Goal: Task Accomplishment & Management: Manage account settings

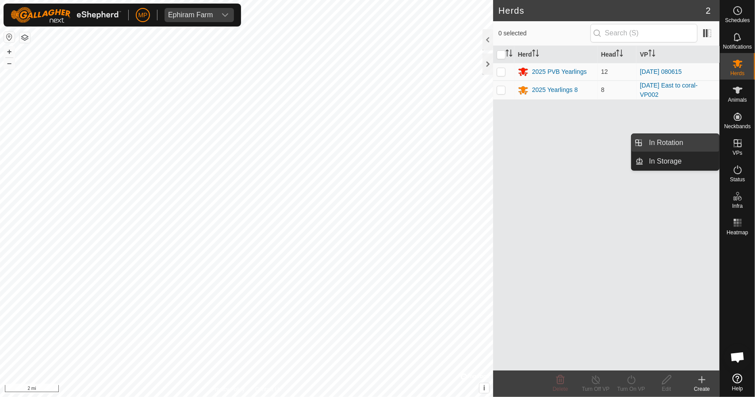
click at [647, 142] on link "In Rotation" at bounding box center [682, 143] width 76 height 18
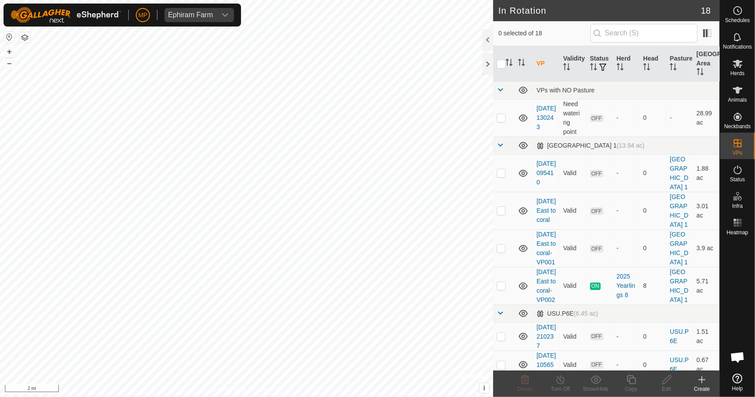
click at [701, 376] on icon at bounding box center [702, 380] width 11 height 11
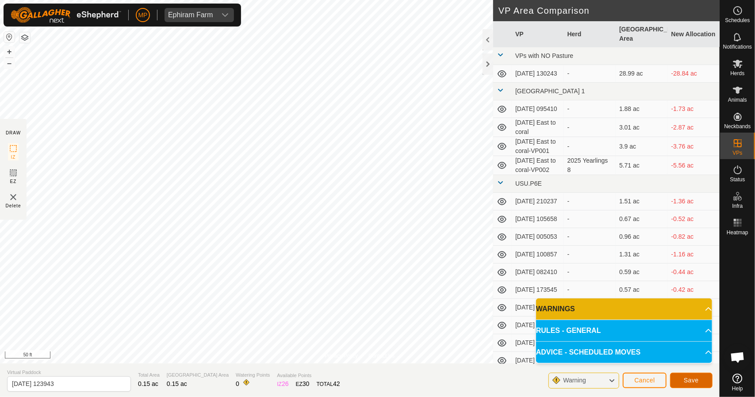
click at [686, 382] on span "Save" at bounding box center [691, 380] width 15 height 7
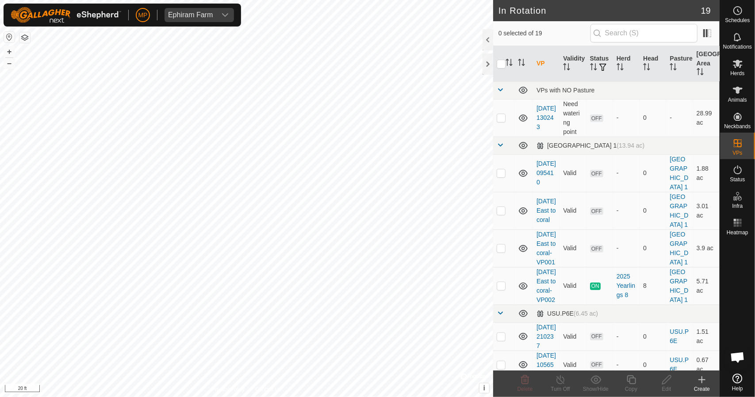
click at [700, 381] on icon at bounding box center [702, 380] width 11 height 11
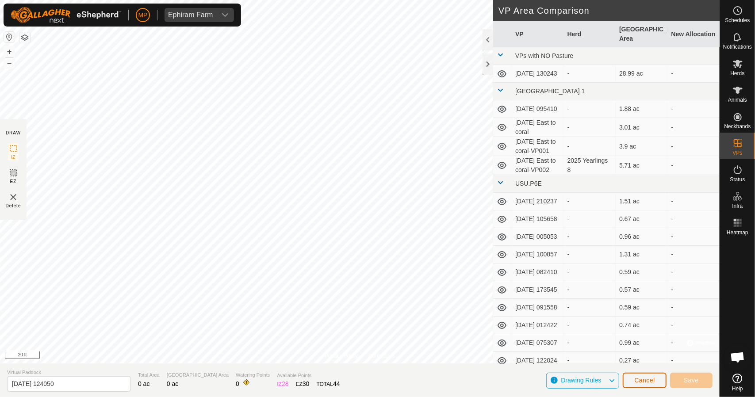
click at [635, 381] on span "Cancel" at bounding box center [645, 380] width 21 height 7
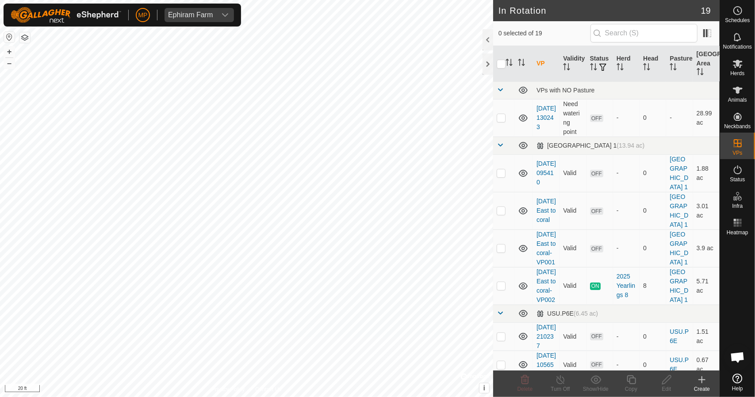
click at [701, 378] on icon at bounding box center [702, 380] width 11 height 11
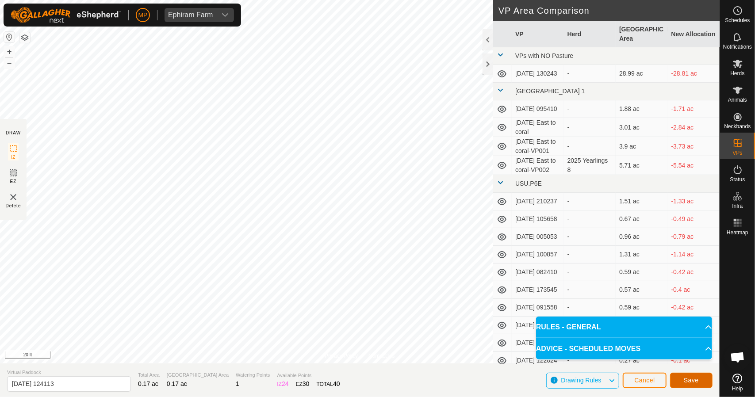
click at [685, 383] on span "Save" at bounding box center [691, 380] width 15 height 7
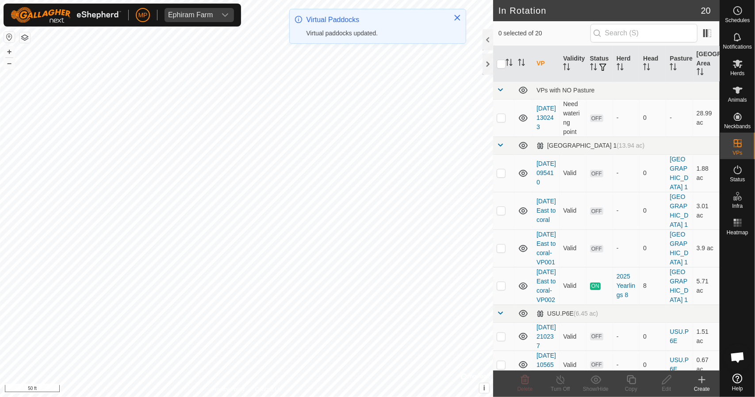
click at [700, 381] on icon at bounding box center [702, 380] width 11 height 11
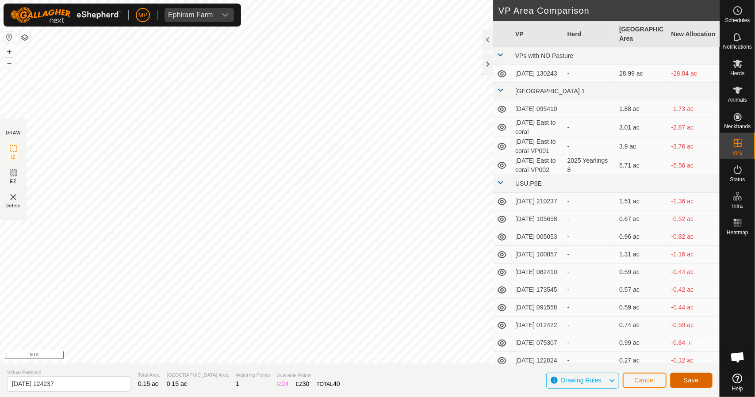
click at [693, 383] on span "Save" at bounding box center [691, 380] width 15 height 7
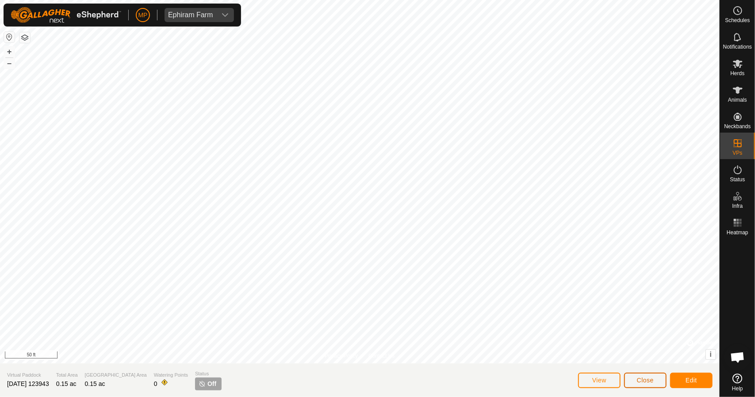
click at [648, 377] on span "Close" at bounding box center [645, 380] width 17 height 7
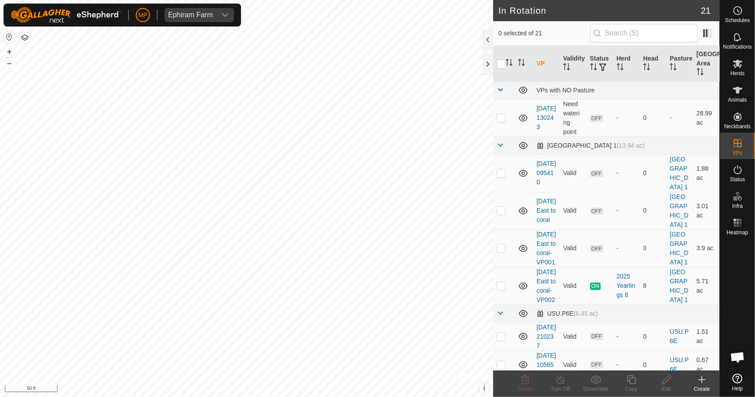
click at [700, 380] on icon at bounding box center [702, 380] width 6 height 0
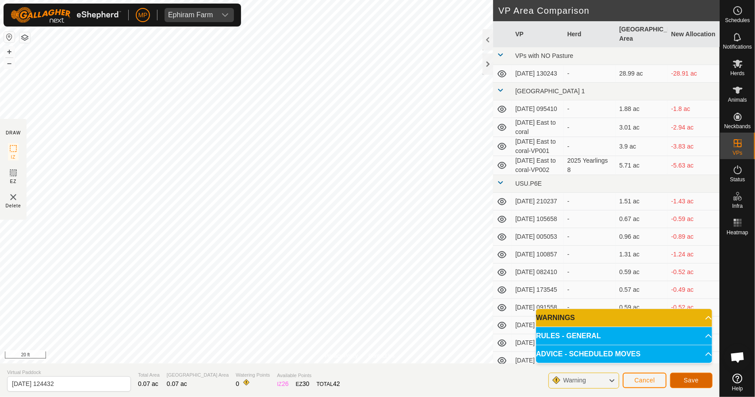
click at [677, 378] on button "Save" at bounding box center [691, 380] width 42 height 15
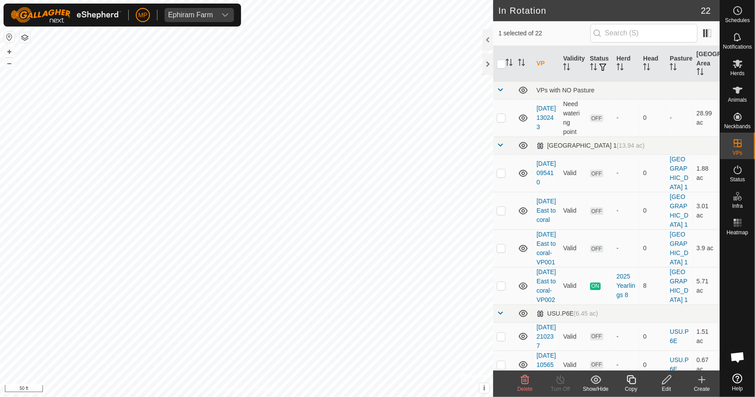
click at [524, 379] on icon at bounding box center [525, 380] width 11 height 11
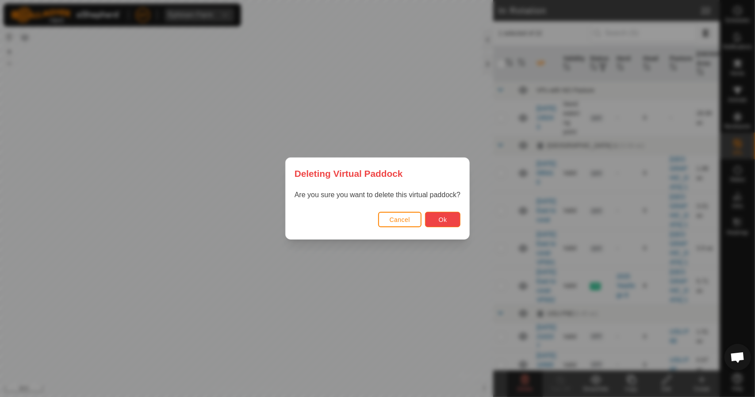
click at [443, 224] on button "Ok" at bounding box center [442, 219] width 35 height 15
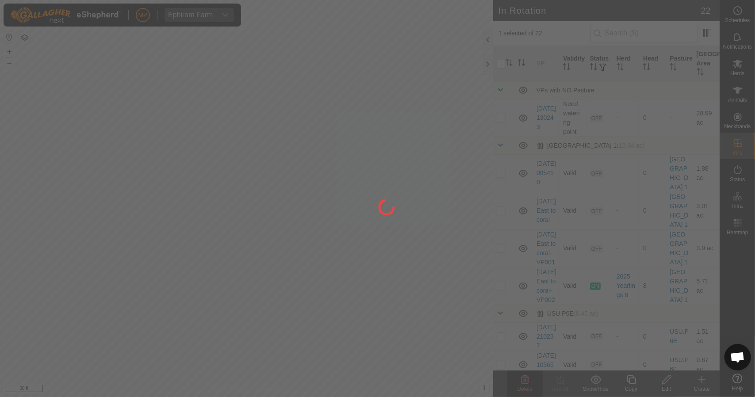
checkbox input "false"
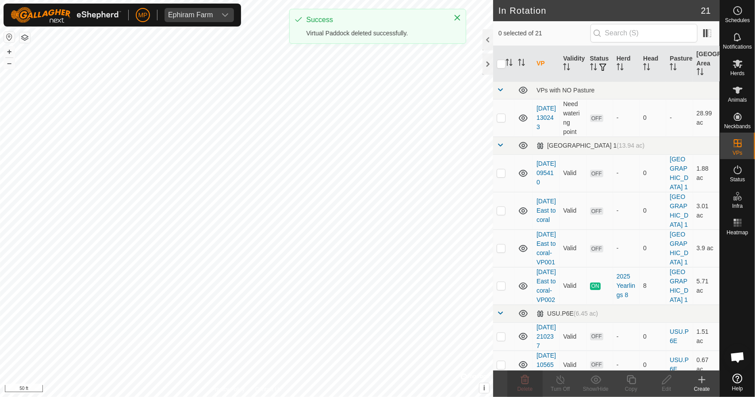
checkbox input "true"
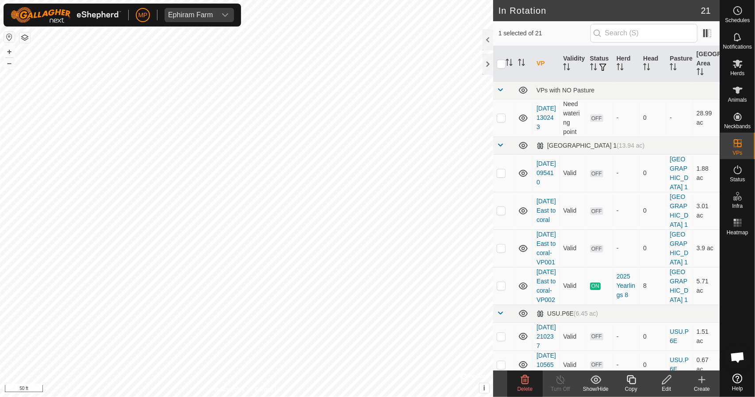
click at [527, 384] on icon at bounding box center [525, 380] width 8 height 9
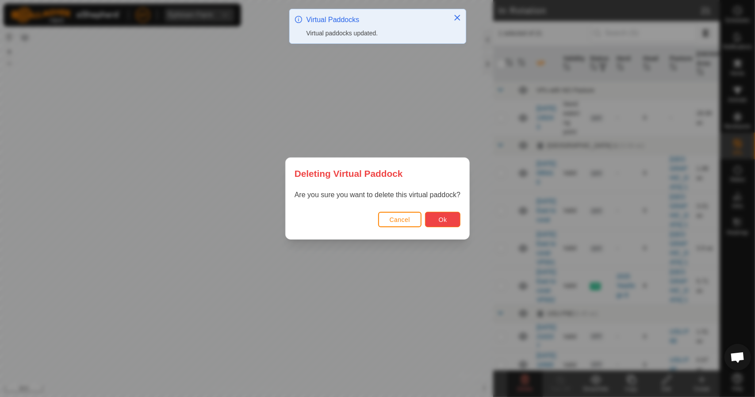
click at [448, 223] on button "Ok" at bounding box center [442, 219] width 35 height 15
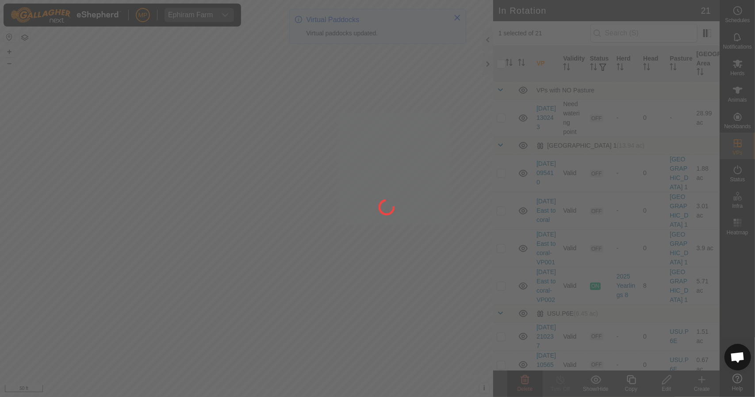
checkbox input "false"
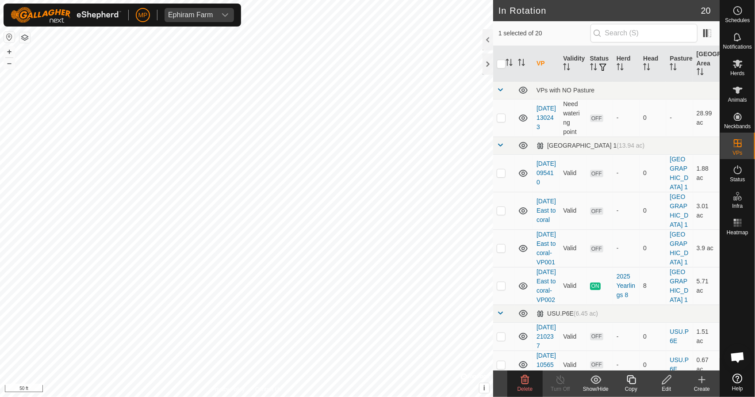
click at [523, 377] on icon at bounding box center [525, 380] width 8 height 9
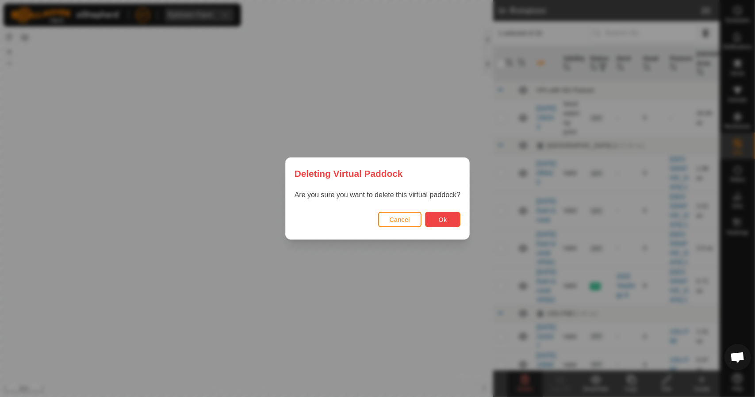
click at [429, 219] on button "Ok" at bounding box center [442, 219] width 35 height 15
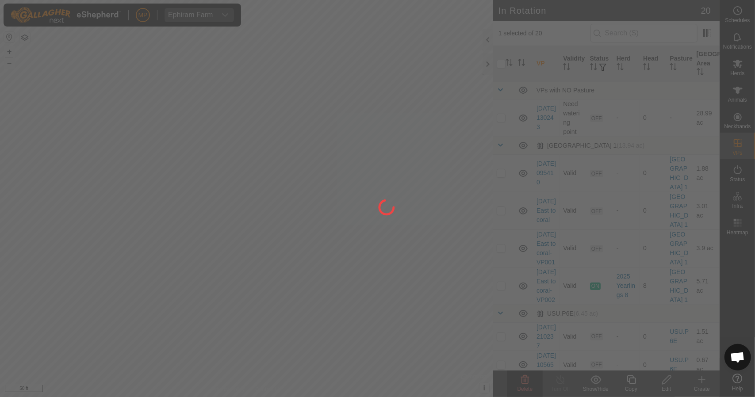
checkbox input "false"
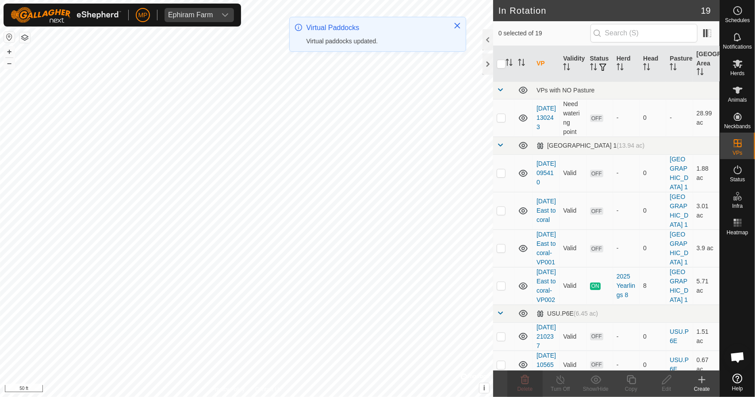
click at [700, 384] on icon at bounding box center [702, 380] width 11 height 11
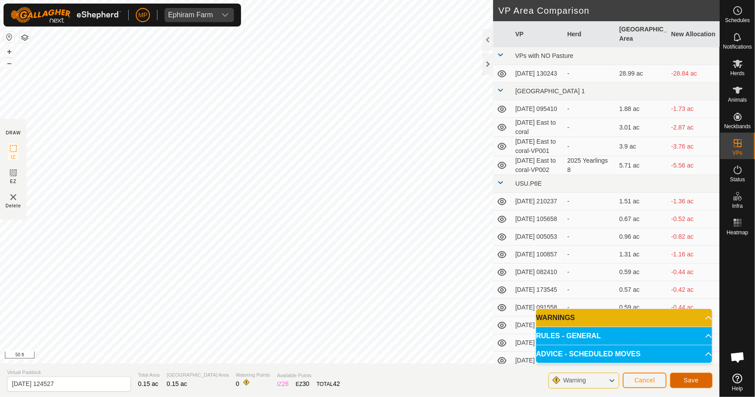
click at [686, 381] on span "Save" at bounding box center [691, 380] width 15 height 7
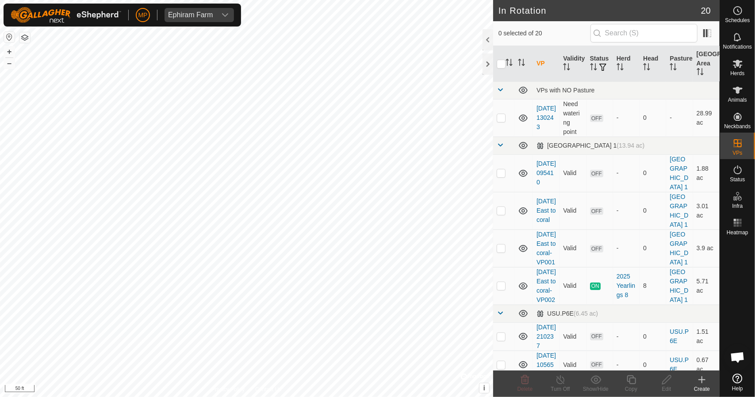
click at [704, 385] on div "Create" at bounding box center [702, 389] width 35 height 8
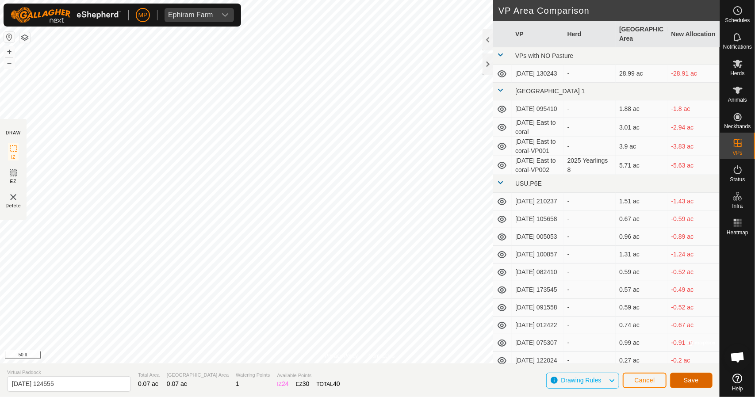
click at [700, 382] on button "Save" at bounding box center [691, 380] width 42 height 15
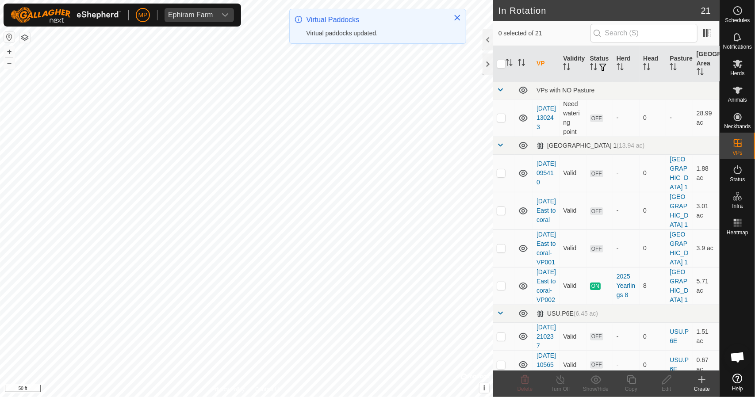
checkbox input "true"
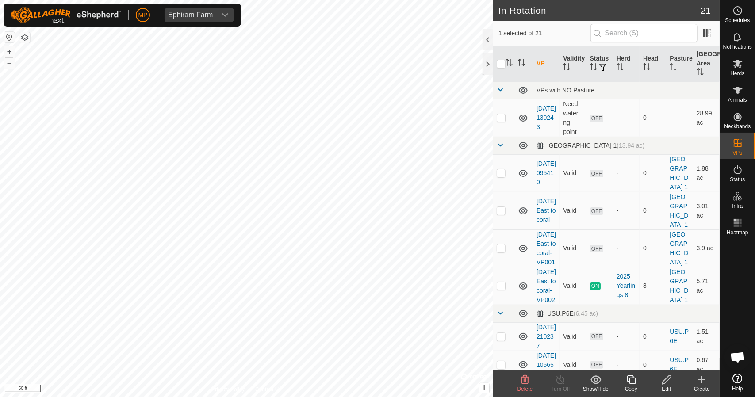
click at [635, 382] on icon at bounding box center [631, 380] width 9 height 9
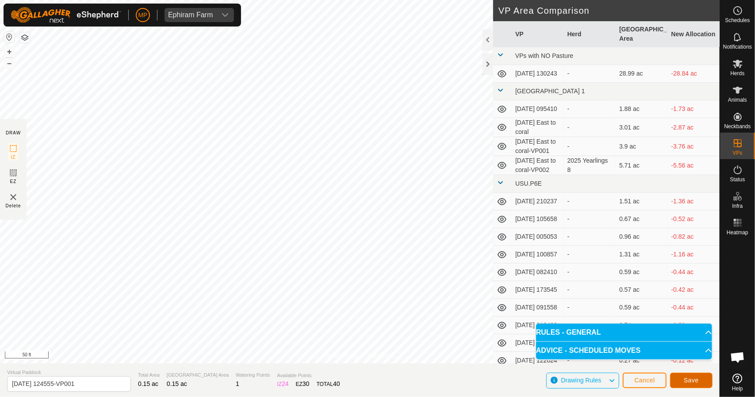
click at [699, 379] on span "Save" at bounding box center [691, 380] width 15 height 7
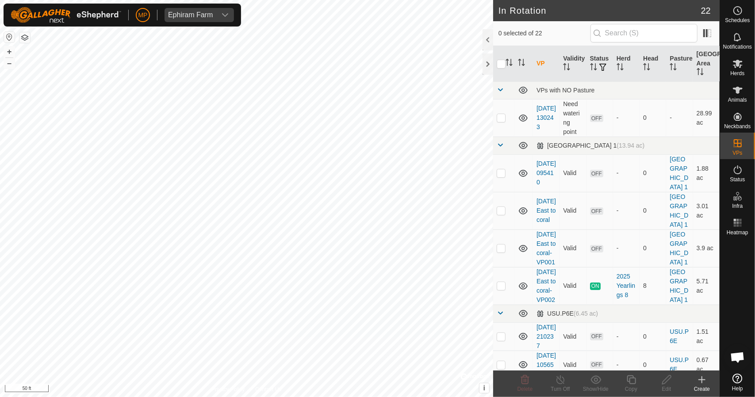
click at [702, 383] on icon at bounding box center [702, 380] width 0 height 6
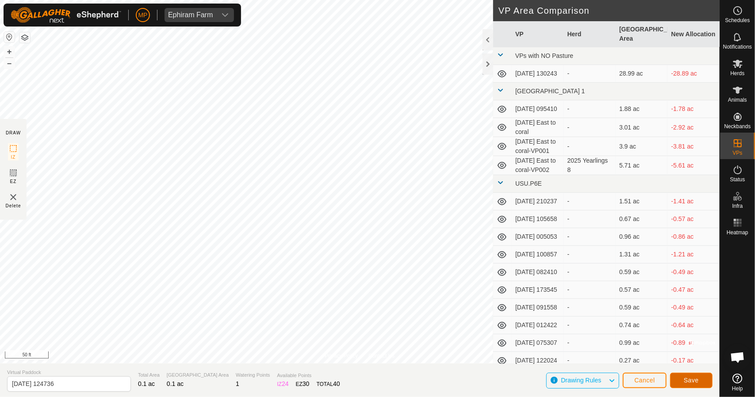
click at [679, 380] on button "Save" at bounding box center [691, 380] width 42 height 15
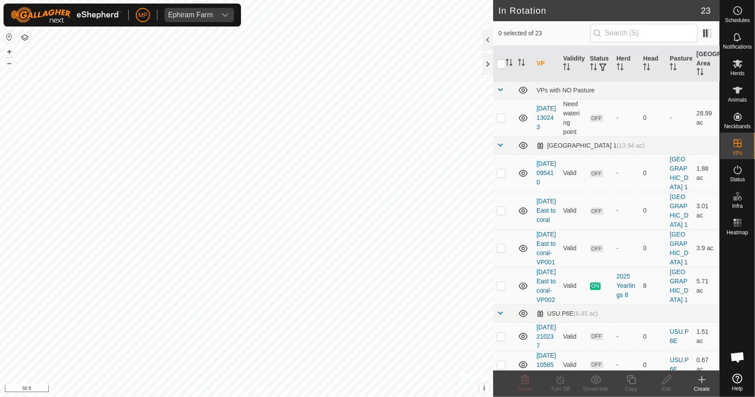
checkbox input "true"
click at [627, 379] on icon at bounding box center [631, 380] width 11 height 11
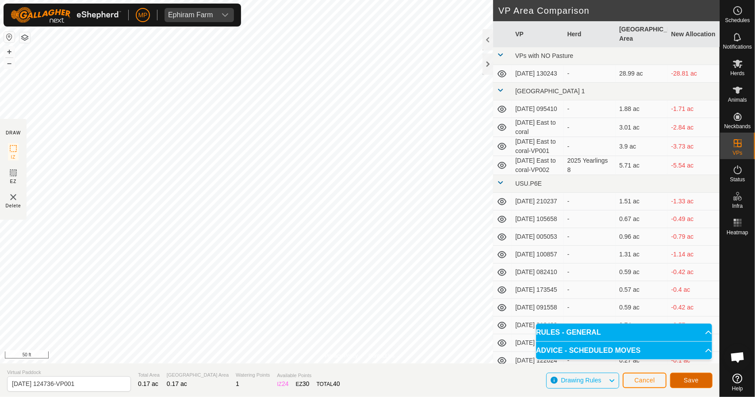
click at [701, 379] on button "Save" at bounding box center [691, 380] width 42 height 15
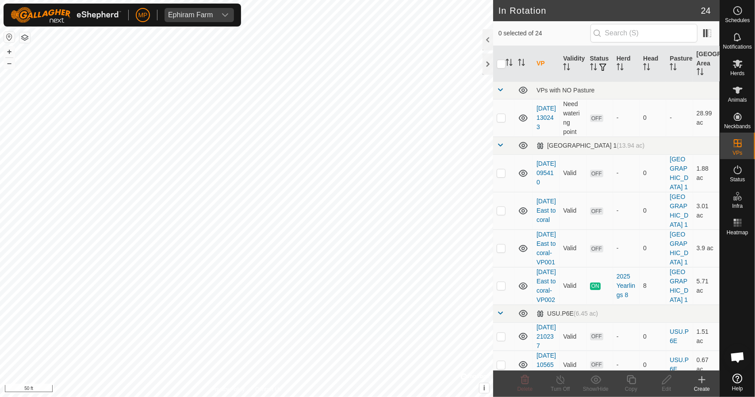
click at [705, 380] on icon at bounding box center [702, 380] width 6 height 0
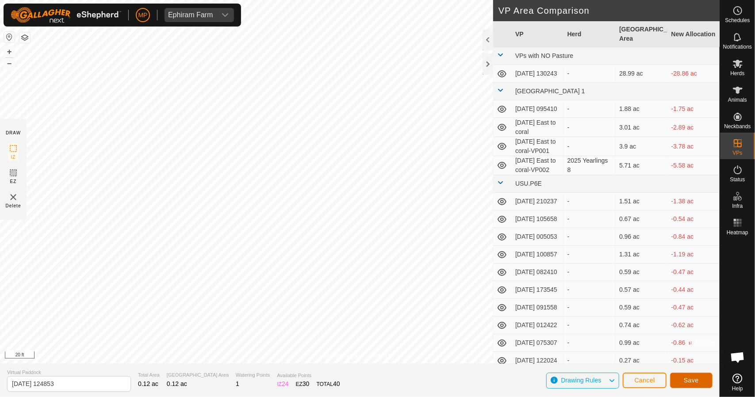
click at [687, 382] on span "Save" at bounding box center [691, 380] width 15 height 7
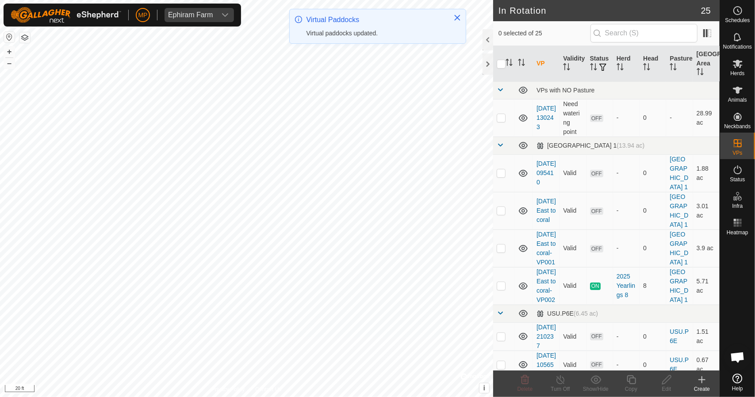
checkbox input "true"
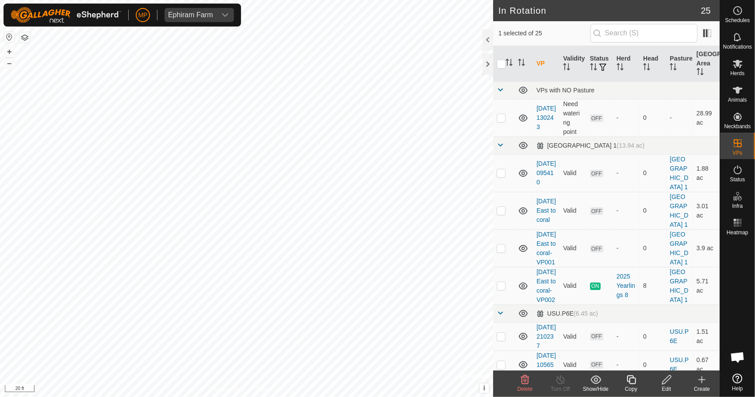
click at [630, 381] on icon at bounding box center [631, 380] width 9 height 9
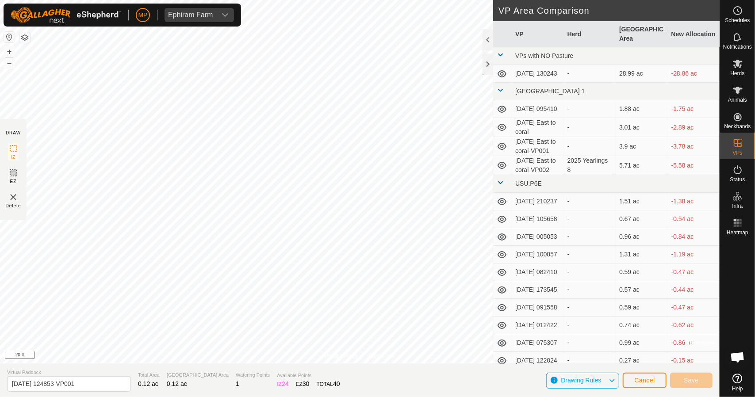
click at [0, 166] on div "Privacy Policy Contact Us [DATE] 124853 Status: OFF Type: Inclusion Zone + – ⇧ …" at bounding box center [360, 198] width 720 height 397
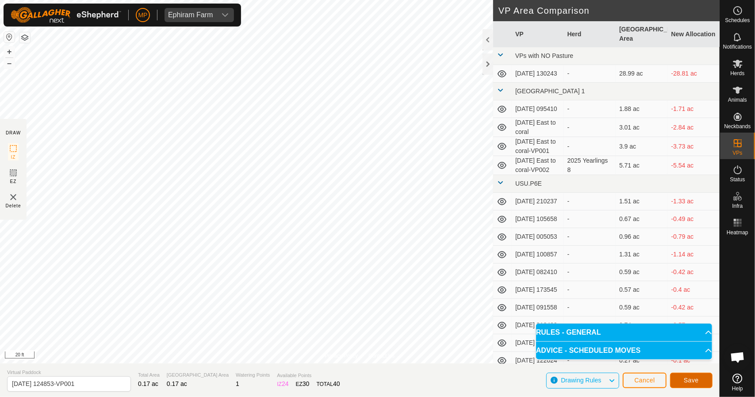
click at [700, 380] on button "Save" at bounding box center [691, 380] width 42 height 15
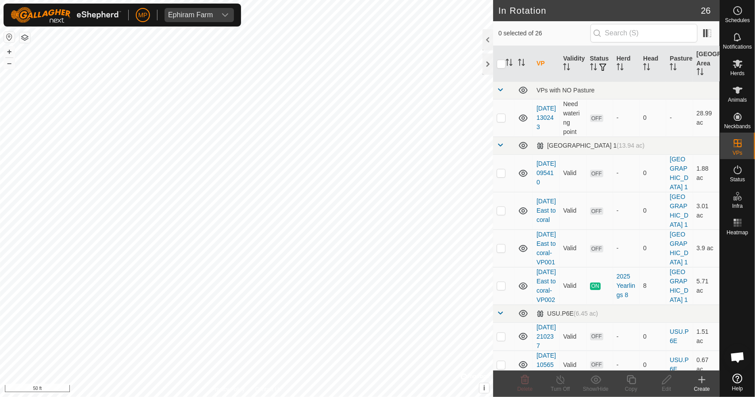
click at [704, 380] on icon at bounding box center [702, 380] width 6 height 0
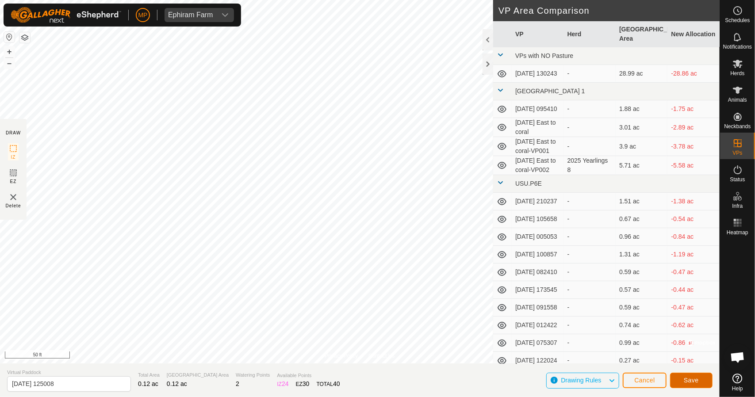
click at [680, 377] on button "Save" at bounding box center [691, 380] width 42 height 15
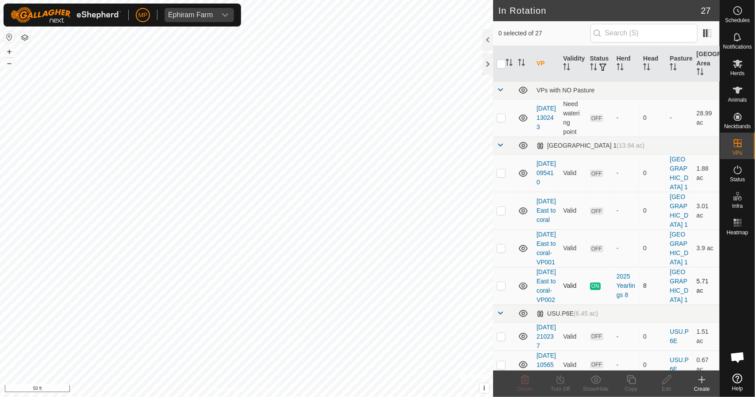
checkbox input "true"
click at [633, 379] on icon at bounding box center [631, 380] width 11 height 11
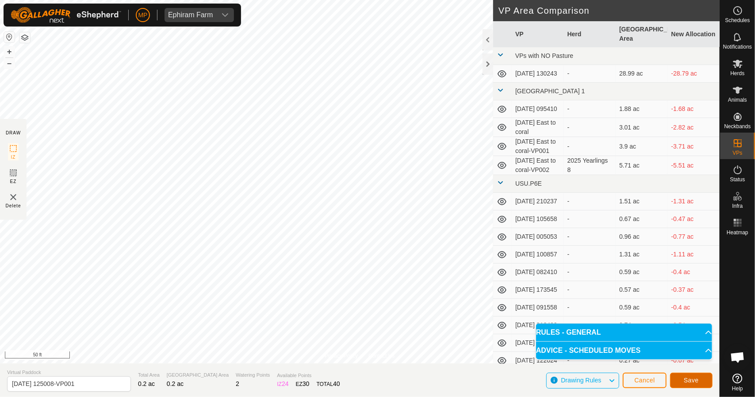
click at [696, 382] on span "Save" at bounding box center [691, 380] width 15 height 7
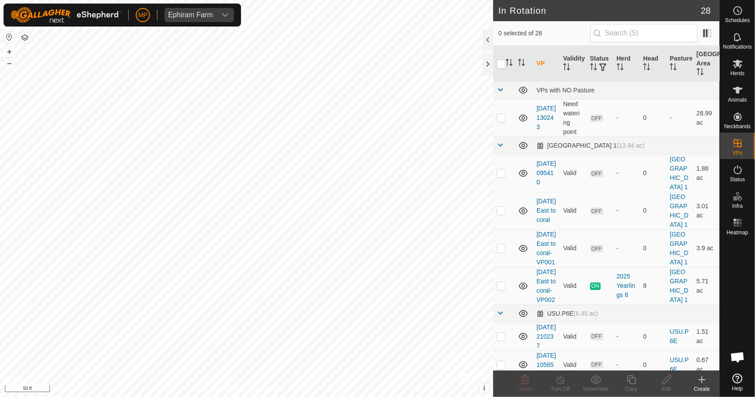
click at [705, 382] on icon at bounding box center [702, 380] width 11 height 11
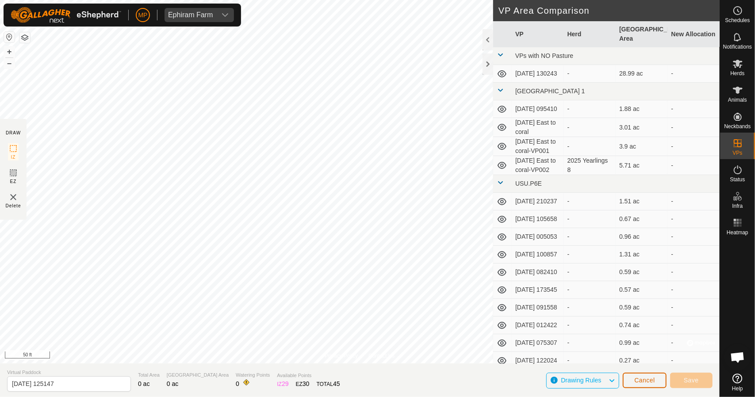
click at [641, 380] on span "Cancel" at bounding box center [645, 380] width 21 height 7
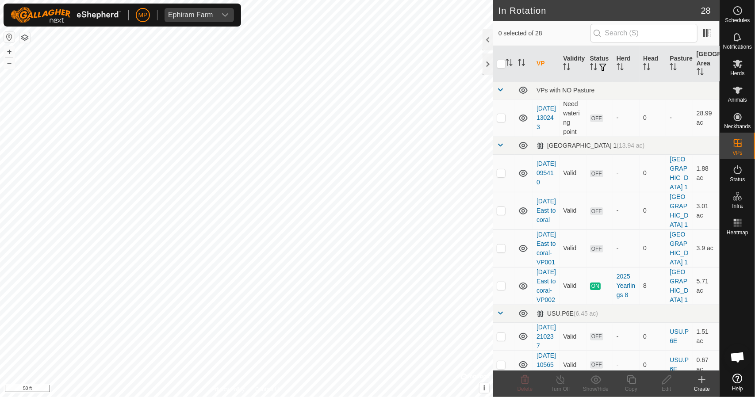
checkbox input "true"
click at [741, 13] on circle at bounding box center [738, 11] width 8 height 8
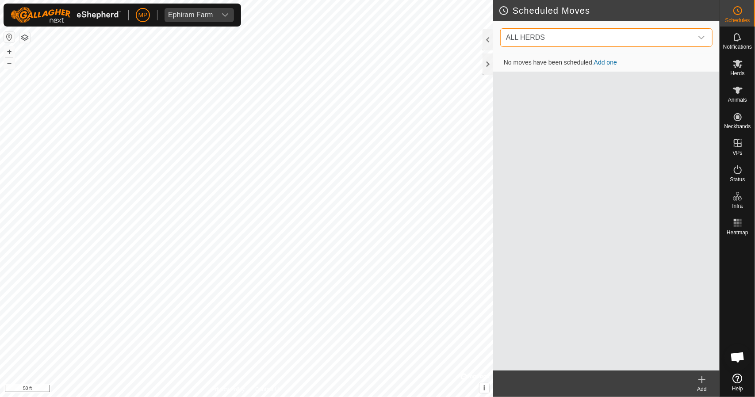
click at [611, 45] on span "ALL HERDS" at bounding box center [598, 38] width 190 height 18
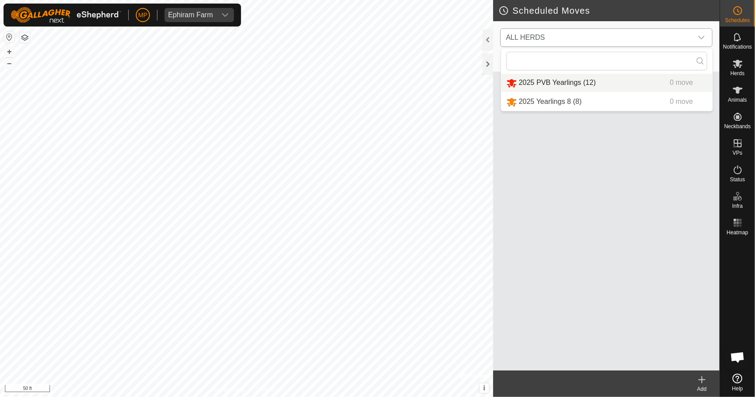
click at [559, 83] on li "2025 PVB Yearlings (12) 0 move" at bounding box center [607, 83] width 212 height 18
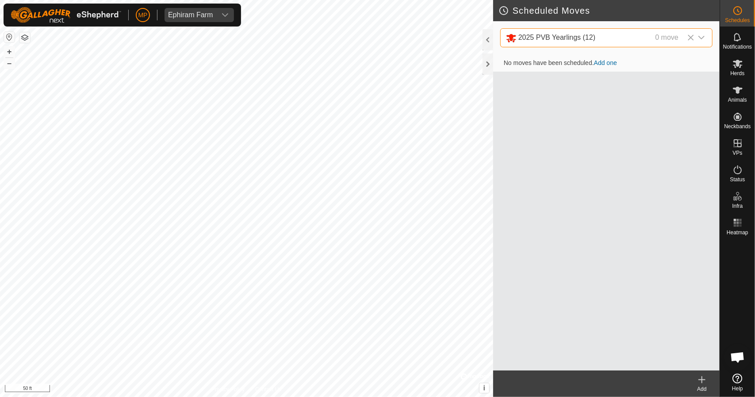
click at [697, 377] on icon at bounding box center [702, 380] width 11 height 11
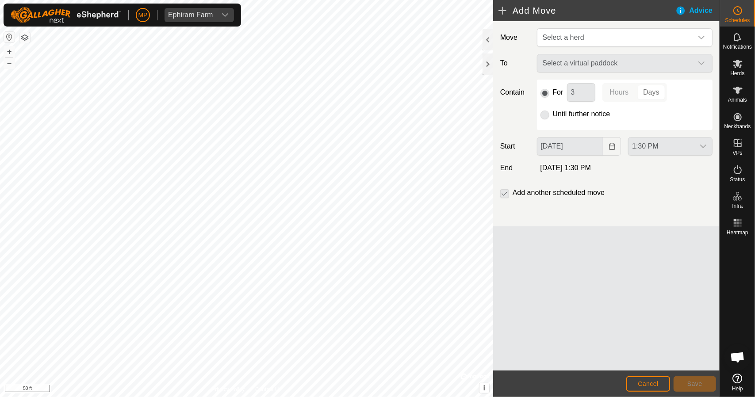
click at [545, 115] on p-radiobutton at bounding box center [545, 114] width 9 height 11
click at [566, 58] on div "Select a virtual paddock" at bounding box center [625, 63] width 183 height 19
click at [564, 64] on div "Select a virtual paddock" at bounding box center [625, 63] width 183 height 19
click at [586, 31] on span "Select a herd" at bounding box center [616, 38] width 154 height 18
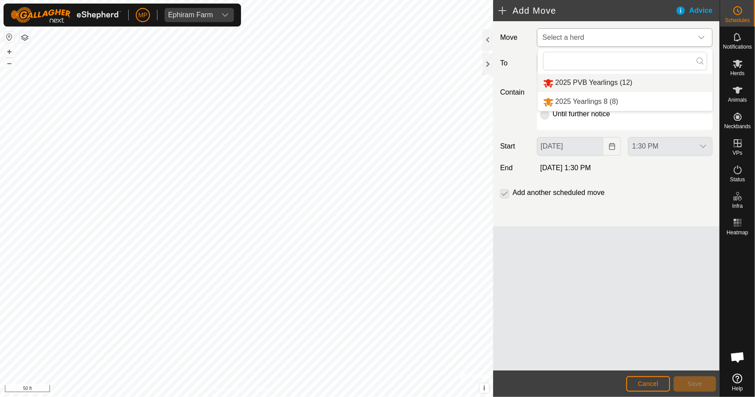
click at [571, 84] on li "2025 PVB Yearlings (12)" at bounding box center [625, 83] width 175 height 18
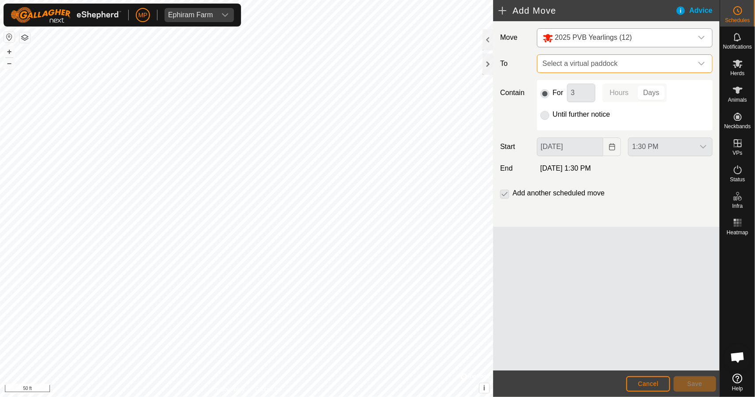
click at [575, 62] on span "Select a virtual paddock" at bounding box center [616, 64] width 154 height 18
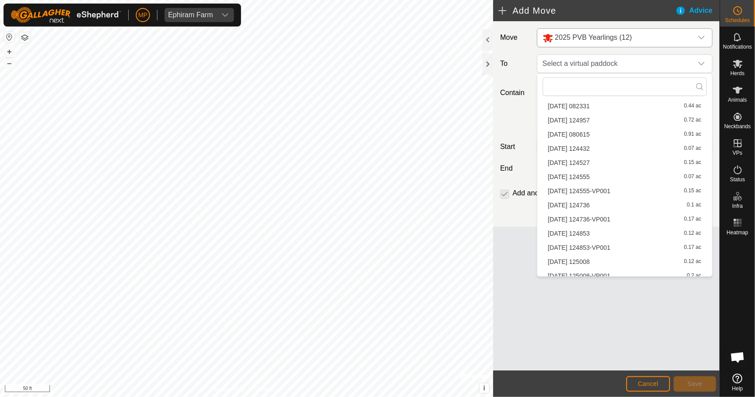
scroll to position [280, 0]
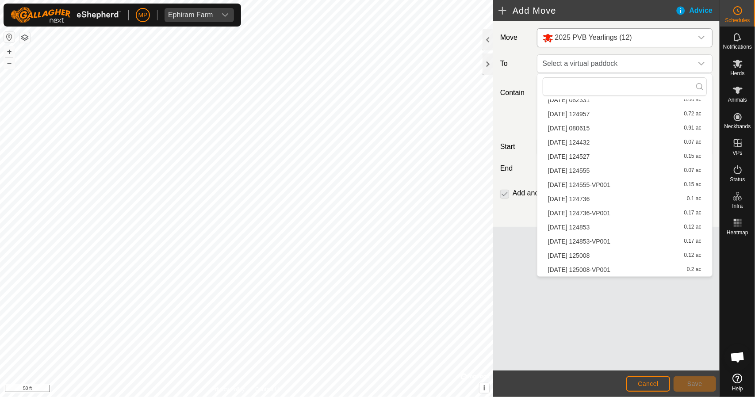
click at [589, 140] on li "[DATE] 124432 0.07 ac" at bounding box center [625, 142] width 164 height 13
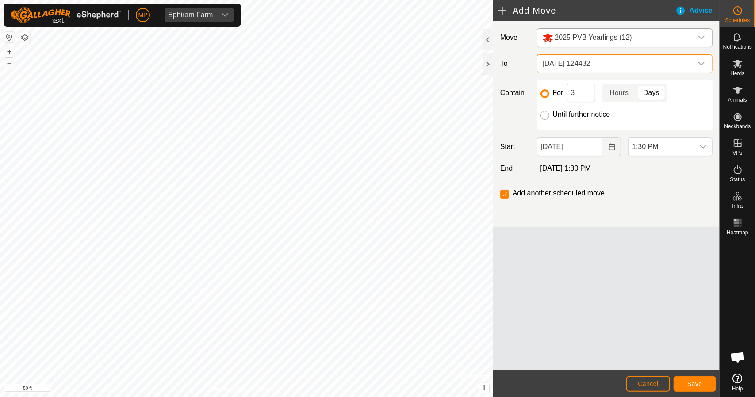
click at [546, 116] on input "Until further notice" at bounding box center [545, 115] width 9 height 9
radio input "true"
checkbox input "false"
click at [609, 144] on icon "Choose Date" at bounding box center [612, 146] width 7 height 7
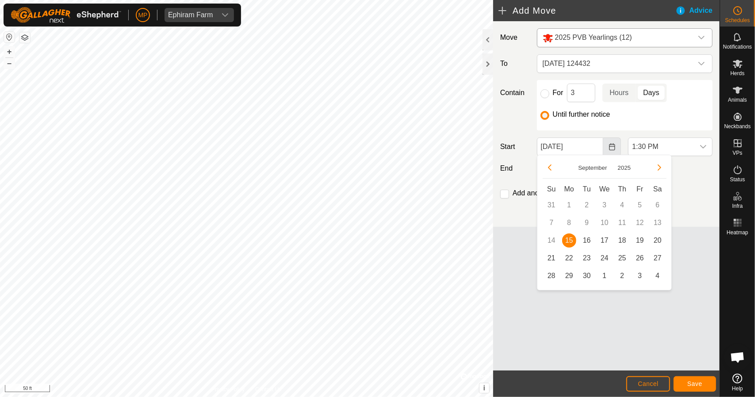
click at [609, 144] on icon "Choose Date" at bounding box center [612, 146] width 7 height 7
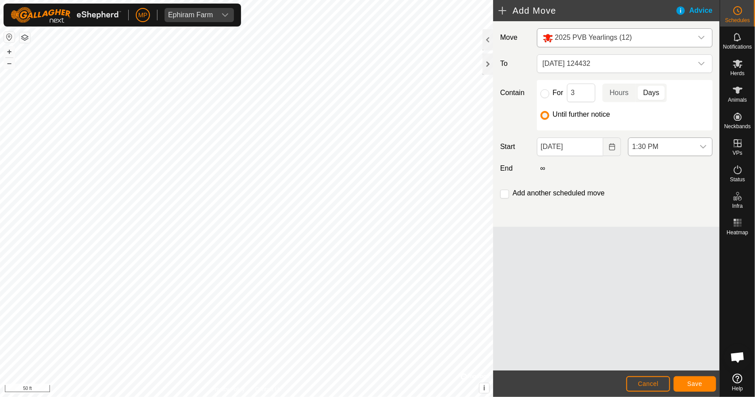
click at [662, 140] on span "1:30 PM" at bounding box center [662, 147] width 66 height 18
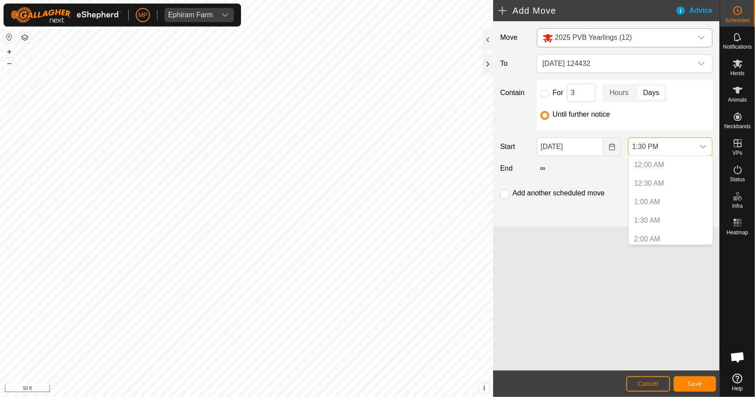
scroll to position [431, 0]
click at [667, 149] on span "1:30 PM" at bounding box center [662, 147] width 66 height 18
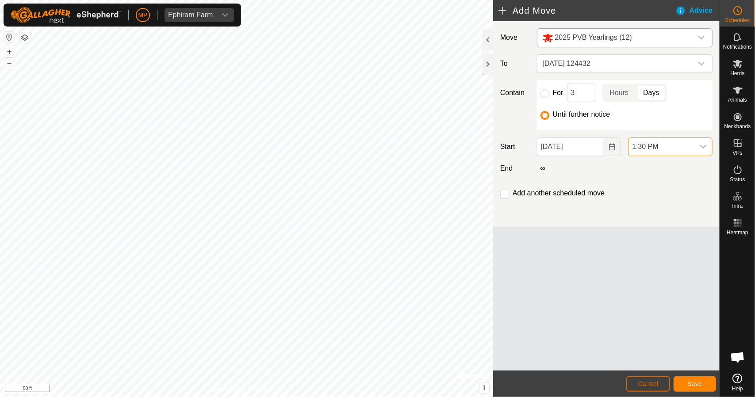
click at [657, 386] on span "Cancel" at bounding box center [648, 384] width 21 height 7
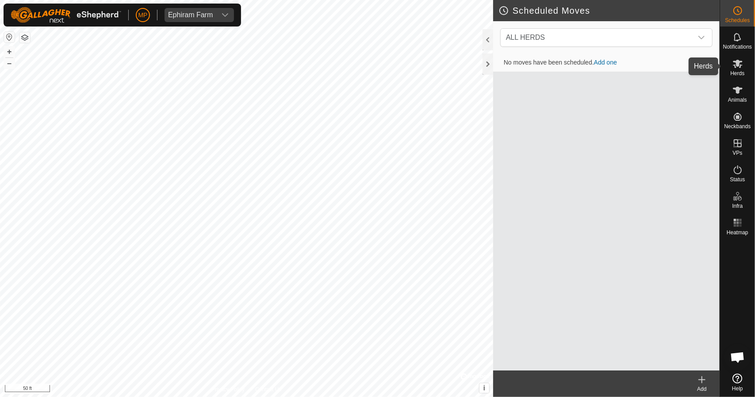
click at [738, 73] on span "Herds" at bounding box center [738, 73] width 14 height 5
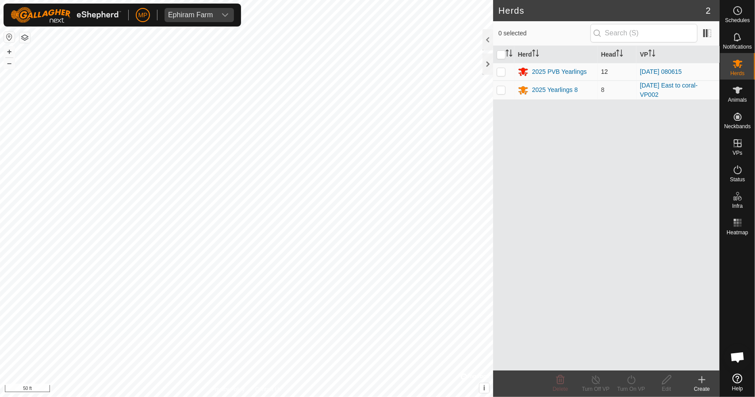
click at [501, 69] on p-checkbox at bounding box center [501, 71] width 9 height 7
checkbox input "true"
click at [631, 384] on icon at bounding box center [631, 380] width 8 height 9
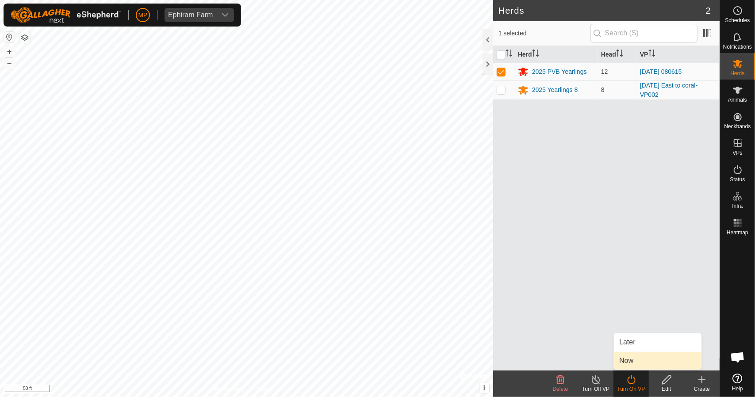
click at [638, 358] on link "Now" at bounding box center [658, 361] width 88 height 18
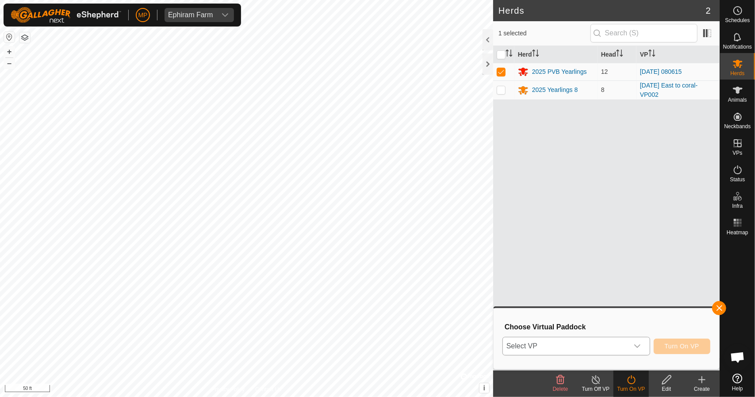
click at [606, 349] on span "Select VP" at bounding box center [566, 347] width 126 height 18
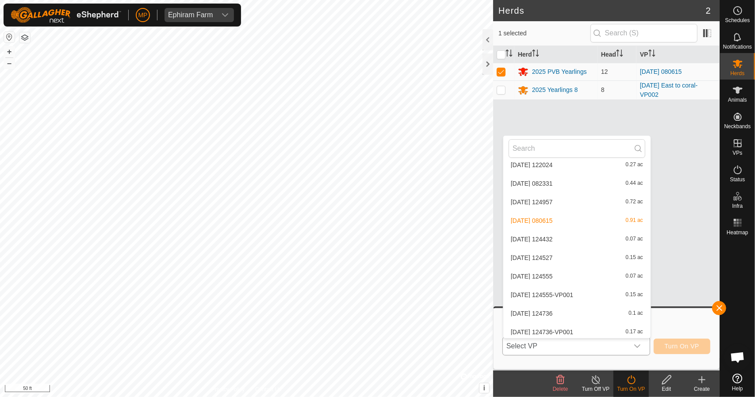
scroll to position [328, 0]
click at [558, 238] on li "[DATE] 124432 0.07 ac" at bounding box center [577, 238] width 147 height 18
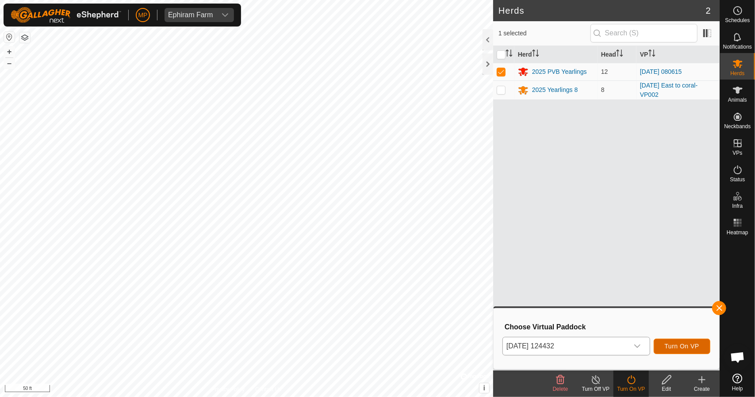
click at [697, 347] on span "Turn On VP" at bounding box center [682, 346] width 35 height 7
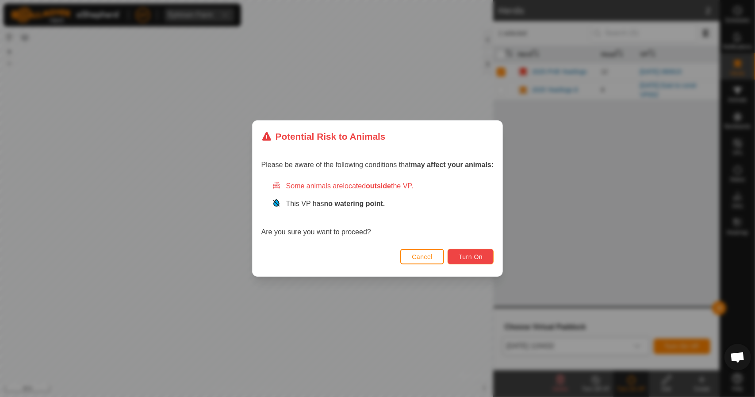
click at [459, 260] on button "Turn On" at bounding box center [471, 256] width 46 height 15
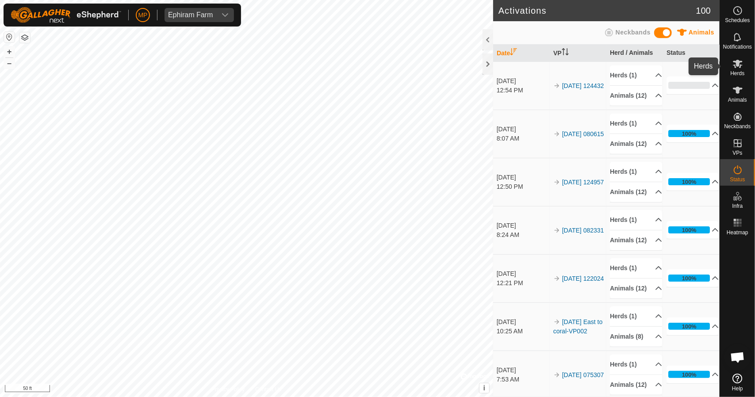
click at [740, 70] on es-mob-svg-icon at bounding box center [738, 64] width 16 height 14
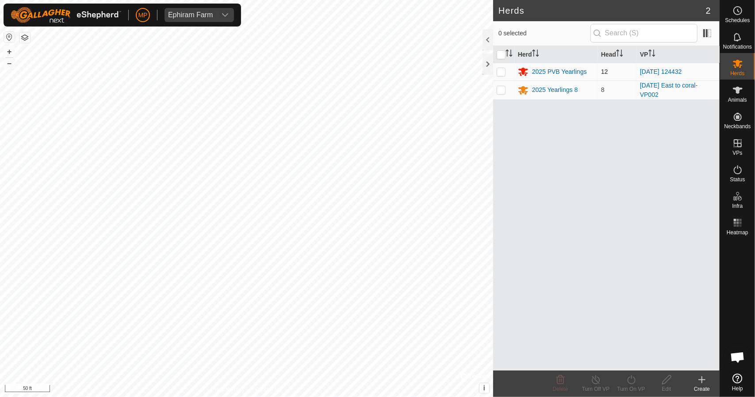
click at [500, 74] on p-checkbox at bounding box center [501, 71] width 9 height 7
click at [499, 69] on p-checkbox at bounding box center [501, 71] width 9 height 7
checkbox input "false"
click at [736, 15] on icon at bounding box center [738, 10] width 11 height 11
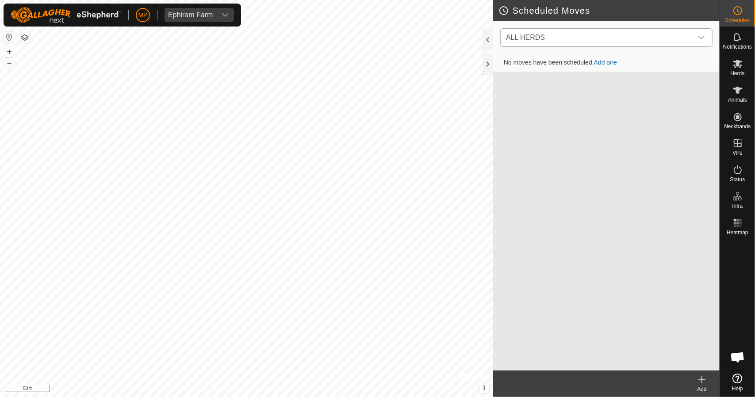
click at [546, 34] on span "ALL HERDS" at bounding box center [598, 38] width 190 height 18
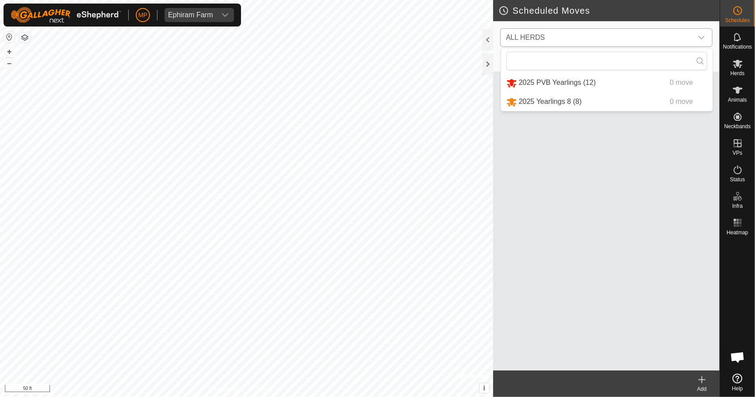
click at [546, 34] on span "ALL HERDS" at bounding box center [598, 38] width 190 height 18
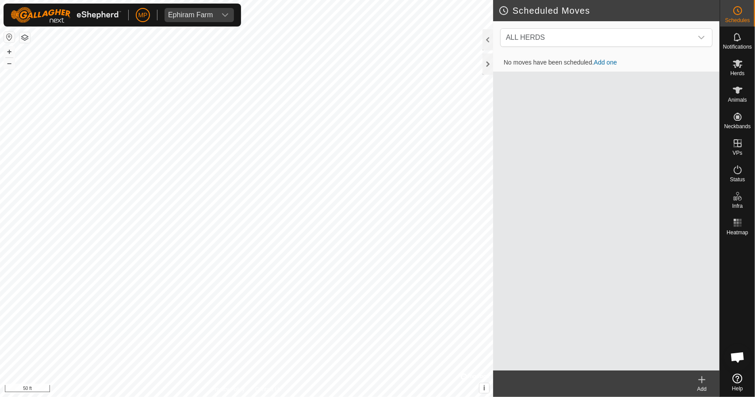
click at [702, 379] on icon at bounding box center [702, 380] width 11 height 11
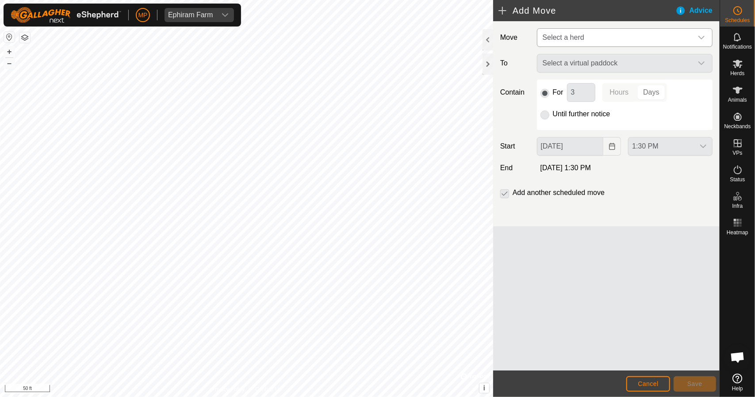
click at [574, 39] on span "Select a herd" at bounding box center [564, 38] width 42 height 8
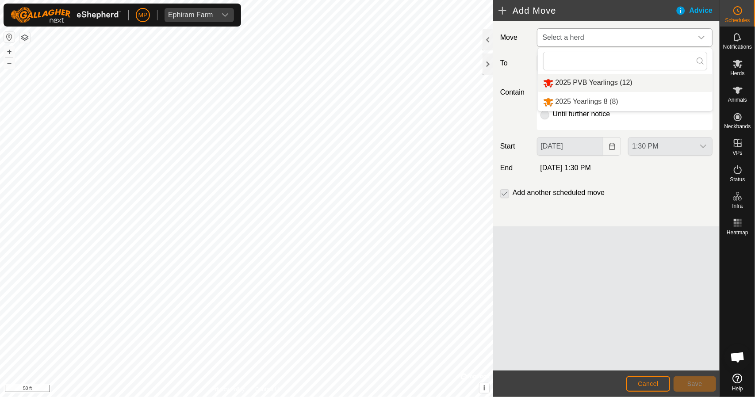
click at [561, 79] on li "2025 PVB Yearlings (12)" at bounding box center [625, 83] width 175 height 18
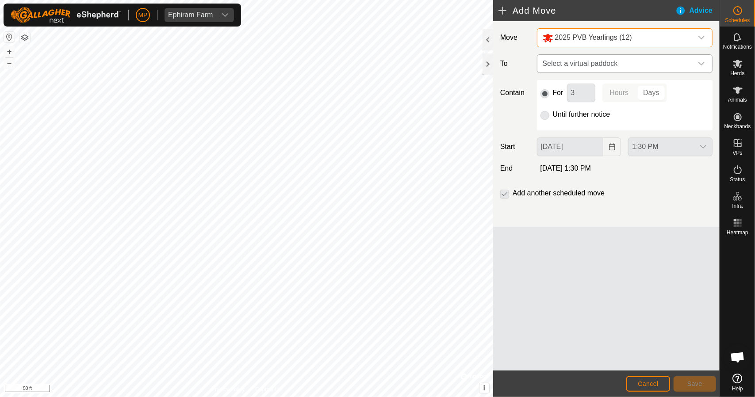
click at [570, 65] on span "Select a virtual paddock" at bounding box center [616, 64] width 154 height 18
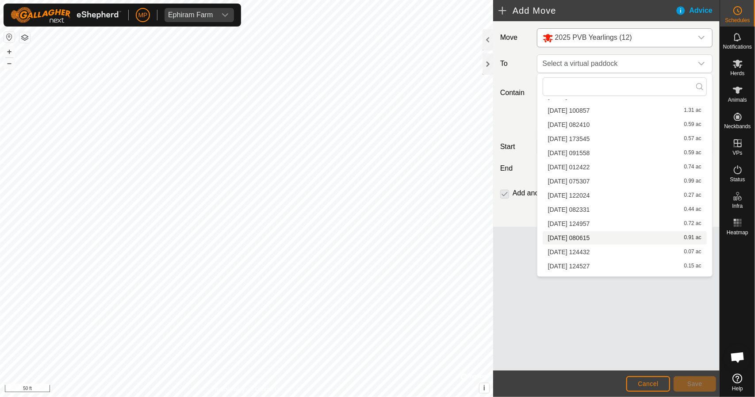
scroll to position [225, 0]
click at [562, 212] on li "[DATE] 124527 0.15 ac" at bounding box center [625, 211] width 164 height 13
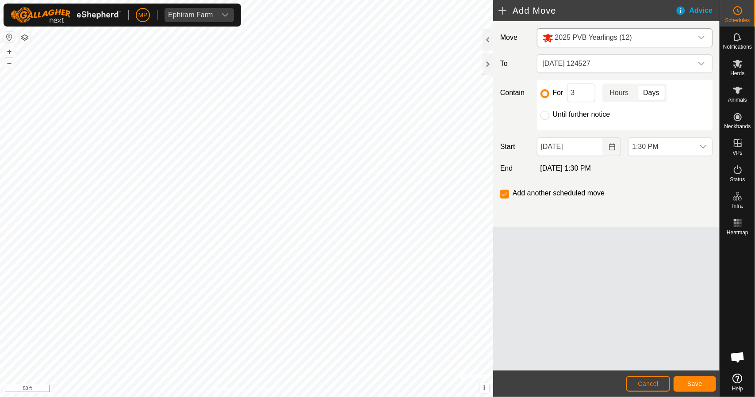
click at [620, 92] on p-togglebutton "Hours" at bounding box center [620, 93] width 34 height 19
click at [589, 92] on input "3" at bounding box center [581, 93] width 28 height 19
click at [543, 113] on input "Until further notice" at bounding box center [545, 115] width 9 height 9
radio input "true"
click at [650, 145] on span "1:30 PM" at bounding box center [662, 147] width 66 height 18
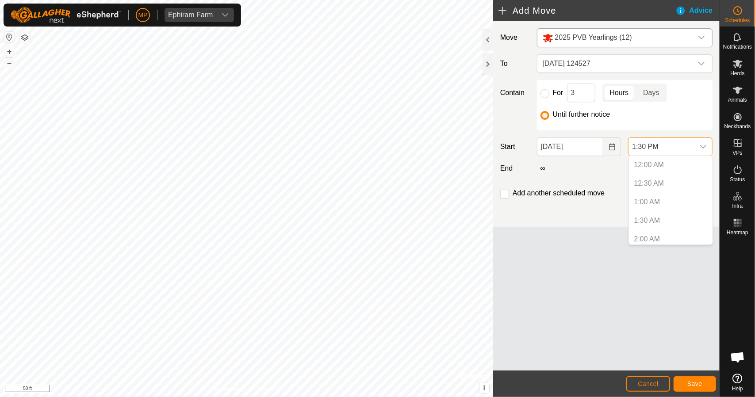
scroll to position [431, 0]
click at [649, 206] on li "6:00 PM" at bounding box center [671, 207] width 84 height 18
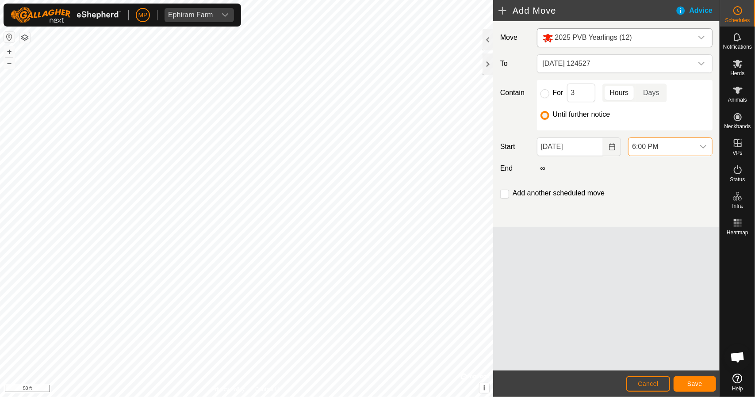
scroll to position [502, 0]
click at [506, 192] on input "checkbox" at bounding box center [504, 194] width 9 height 9
click at [680, 380] on button "Save" at bounding box center [695, 384] width 42 height 15
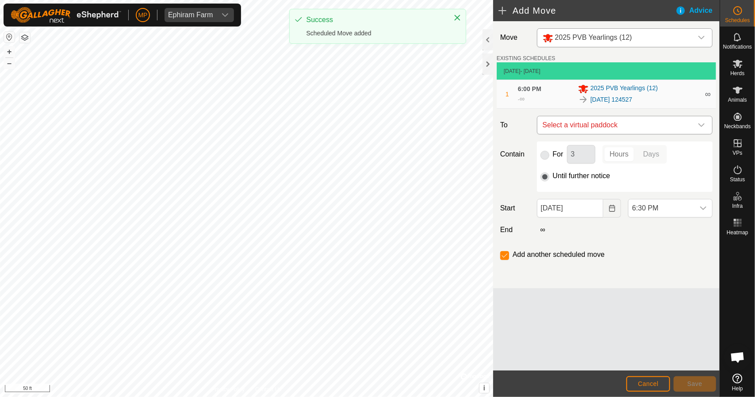
click at [619, 122] on span "Select a virtual paddock" at bounding box center [616, 125] width 154 height 18
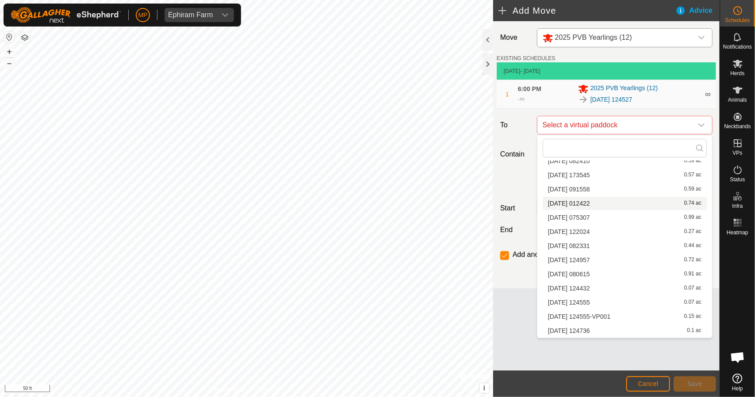
scroll to position [84, 0]
click at [594, 304] on li "[DATE] 124555 0.07 ac" at bounding box center [625, 302] width 164 height 13
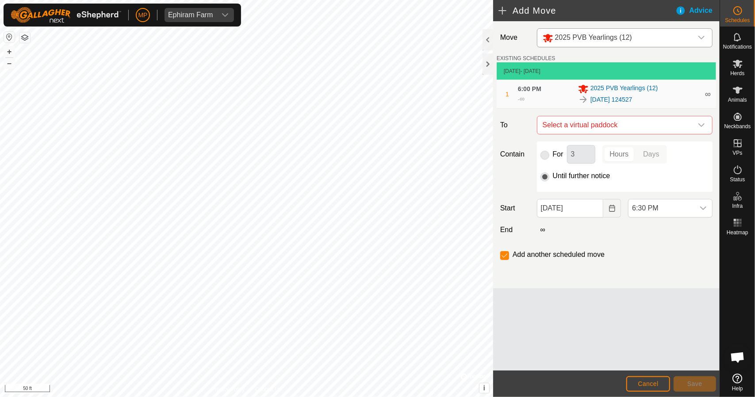
checkbox input "false"
click at [618, 208] on button "Choose Date" at bounding box center [613, 208] width 18 height 19
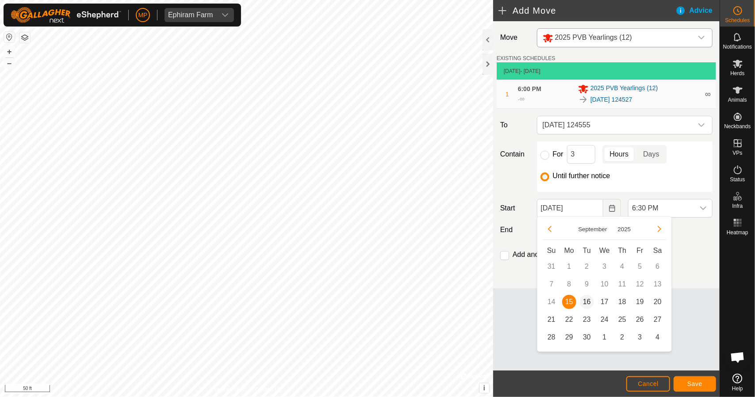
click at [586, 303] on span "16" at bounding box center [587, 302] width 14 height 14
type input "[DATE]"
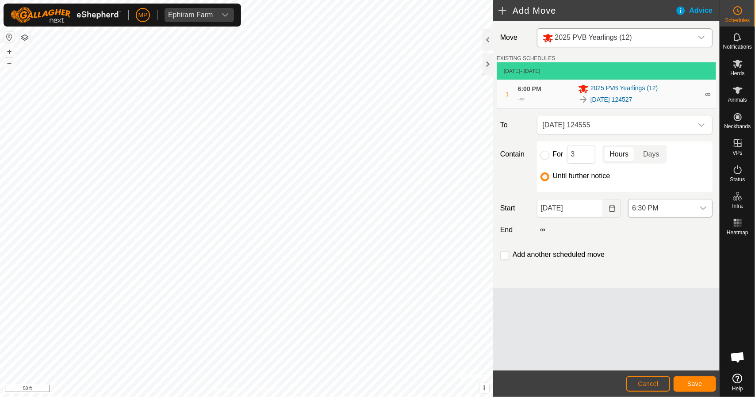
click at [652, 206] on span "6:30 PM" at bounding box center [662, 209] width 66 height 18
click at [658, 230] on li "6:00 AM" at bounding box center [671, 228] width 84 height 18
click at [508, 255] on input "checkbox" at bounding box center [504, 255] width 9 height 9
checkbox input "true"
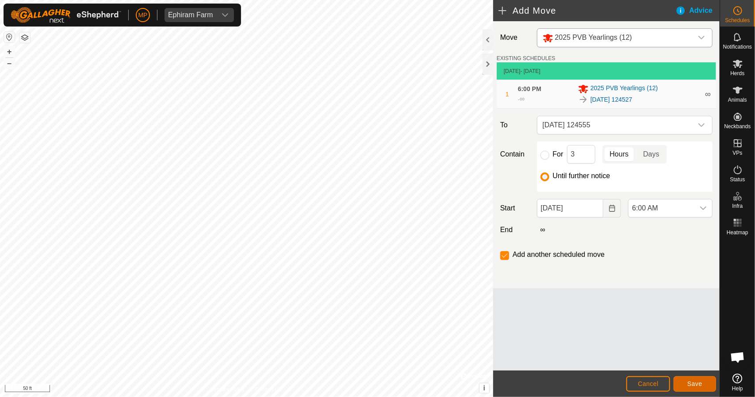
click at [701, 385] on span "Save" at bounding box center [695, 384] width 15 height 7
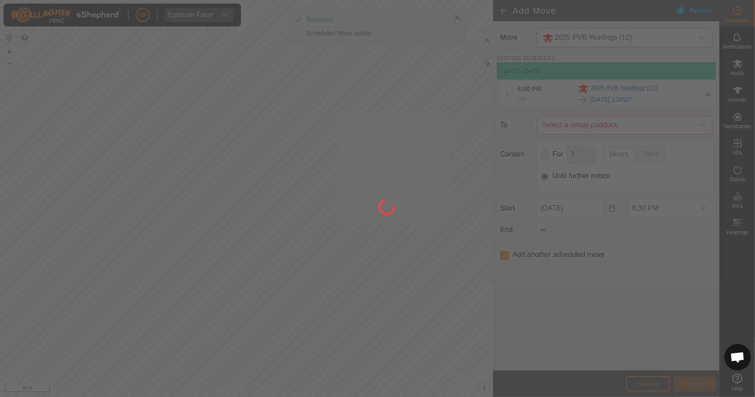
type input "[DATE]"
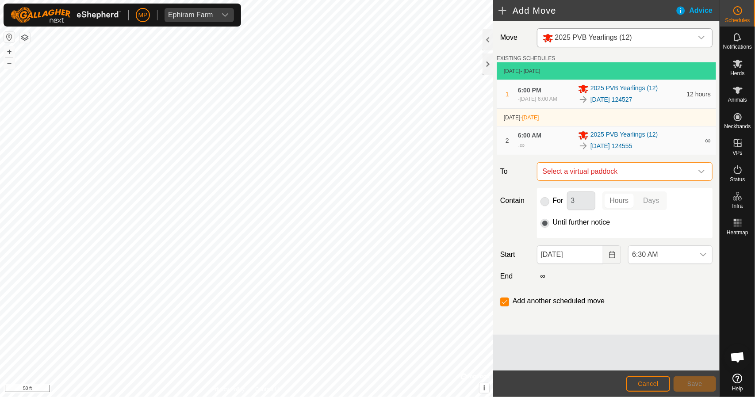
click at [605, 181] on span "Select a virtual paddock" at bounding box center [616, 172] width 154 height 18
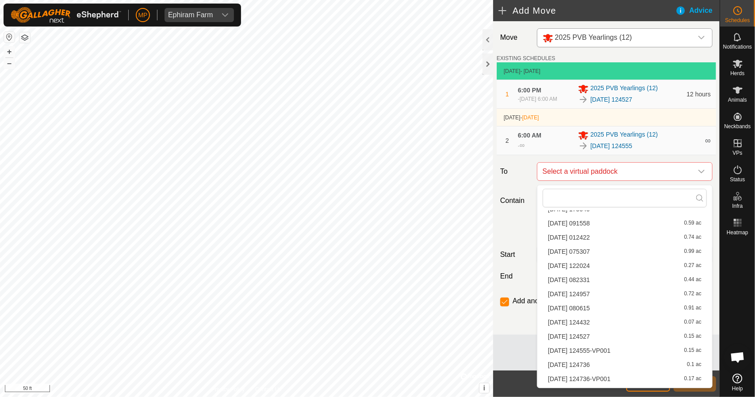
scroll to position [103, 0]
click at [593, 346] on li "[DATE] 124555-VP001 0.15 ac" at bounding box center [625, 347] width 164 height 13
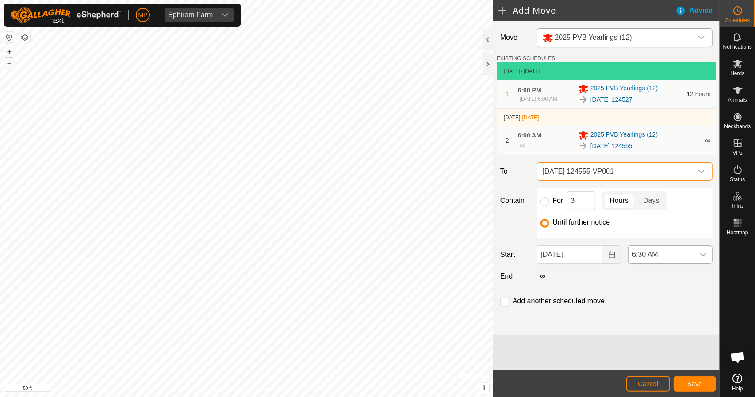
click at [637, 260] on span "6:30 AM" at bounding box center [662, 255] width 66 height 18
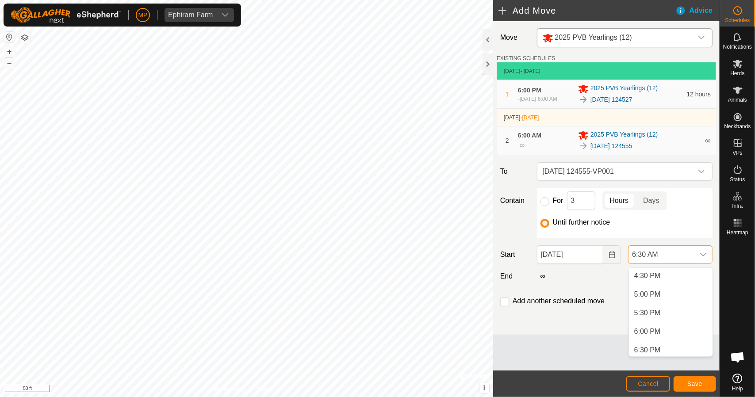
scroll to position [615, 0]
click at [647, 332] on li "6:00 PM" at bounding box center [671, 332] width 84 height 18
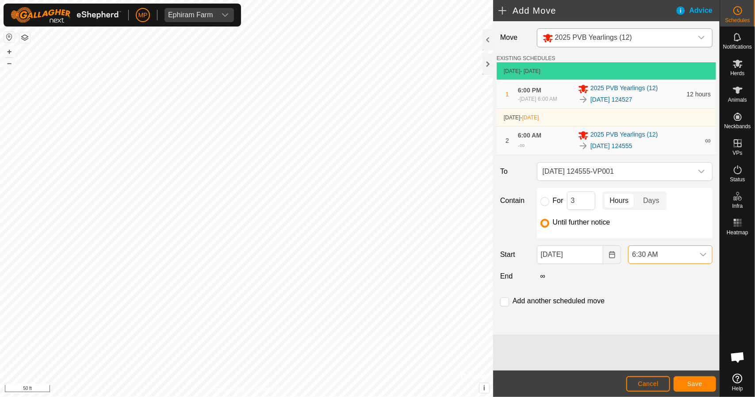
scroll to position [242, 0]
click at [667, 264] on span "6:00 PM" at bounding box center [662, 255] width 66 height 18
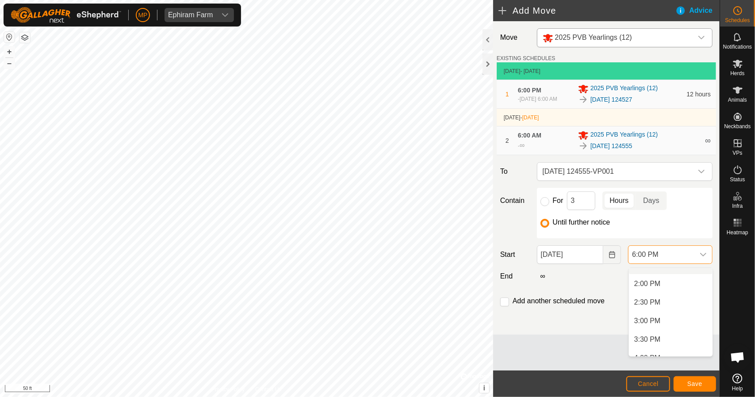
scroll to position [521, 0]
click at [658, 313] on li "3:00 PM" at bounding box center [671, 314] width 84 height 18
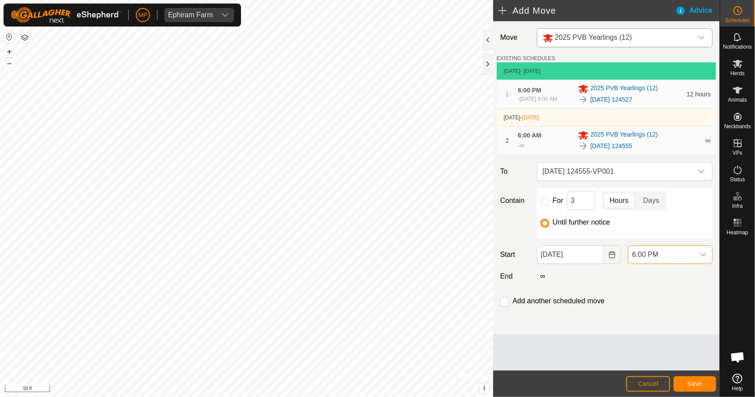
scroll to position [598, 0]
click at [506, 306] on input "checkbox" at bounding box center [504, 302] width 9 height 9
click at [686, 382] on button "Save" at bounding box center [695, 384] width 42 height 15
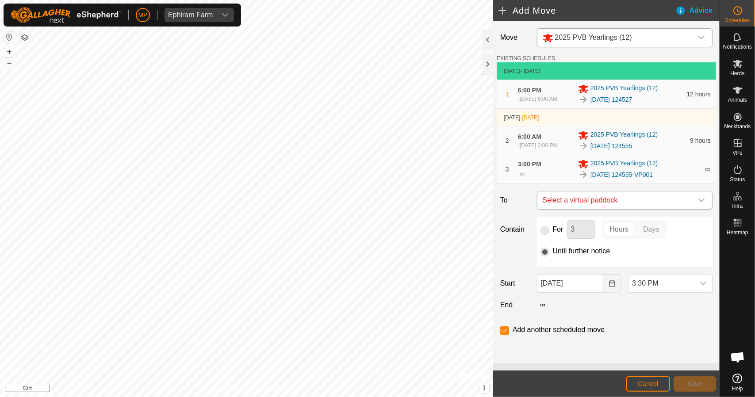
click at [590, 209] on span "Select a virtual paddock" at bounding box center [616, 201] width 154 height 18
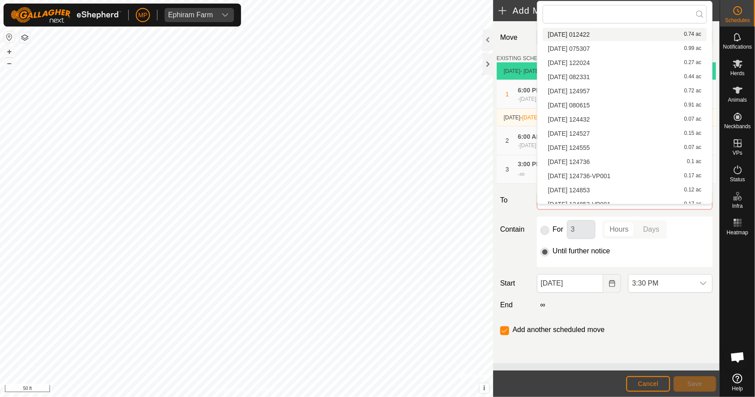
scroll to position [123, 0]
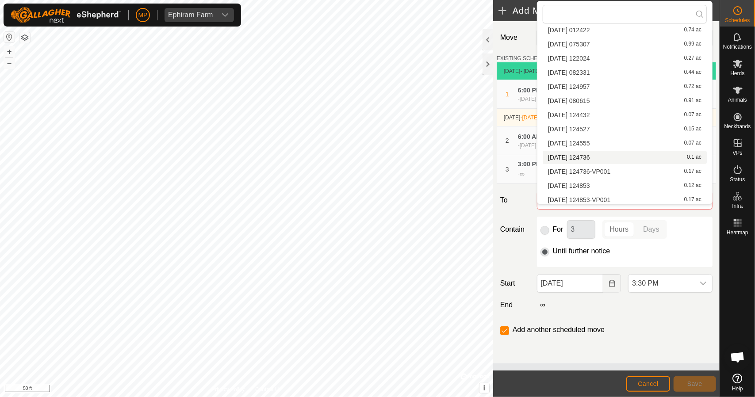
click at [602, 158] on li "[DATE] 124736 0.1 ac" at bounding box center [625, 157] width 164 height 13
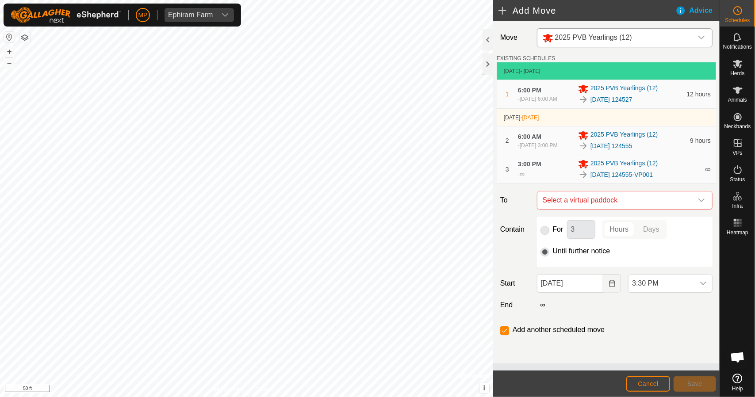
checkbox input "false"
click at [614, 286] on button "Choose Date" at bounding box center [613, 283] width 18 height 19
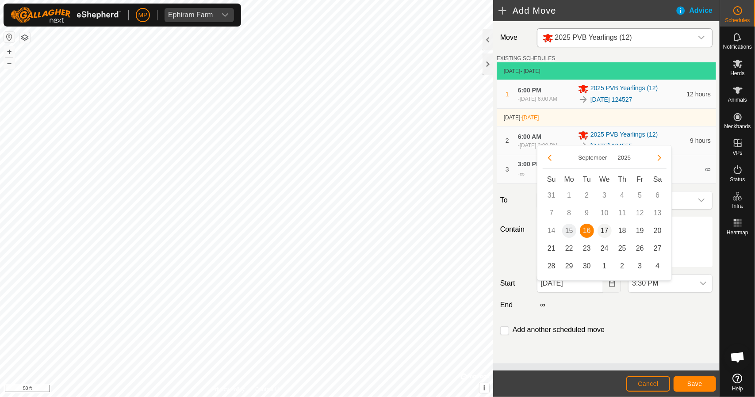
click at [605, 234] on span "17" at bounding box center [605, 231] width 14 height 14
type input "[DATE]"
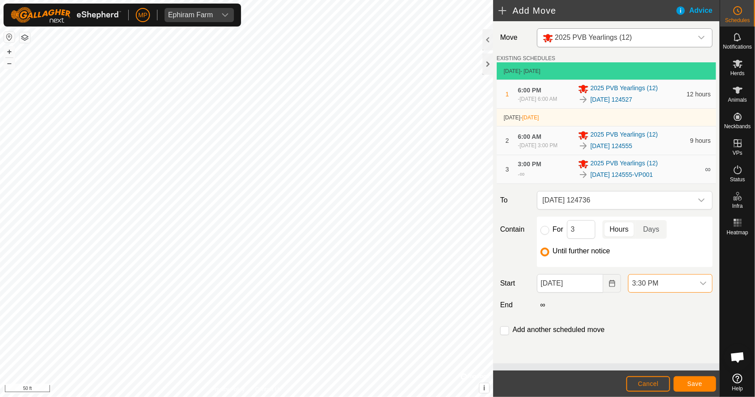
click at [652, 290] on span "3:30 PM" at bounding box center [662, 284] width 66 height 18
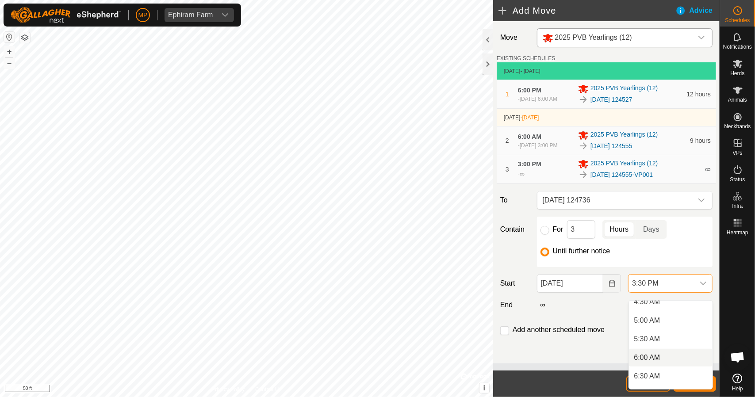
click at [655, 360] on li "6:00 AM" at bounding box center [671, 358] width 84 height 18
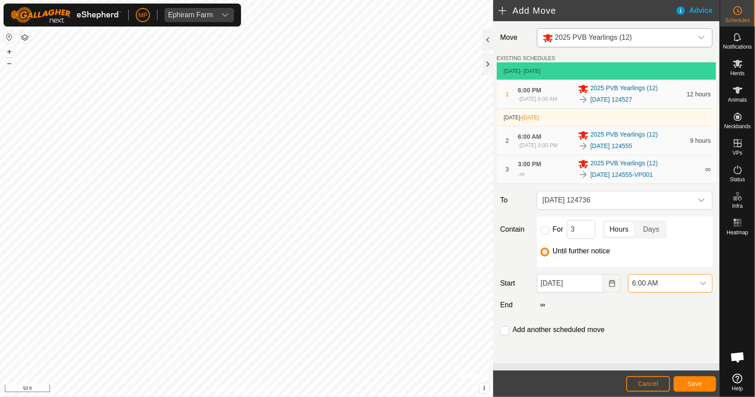
scroll to position [505, 0]
click at [506, 335] on input "checkbox" at bounding box center [504, 331] width 9 height 9
checkbox input "true"
click at [681, 382] on button "Save" at bounding box center [695, 384] width 42 height 15
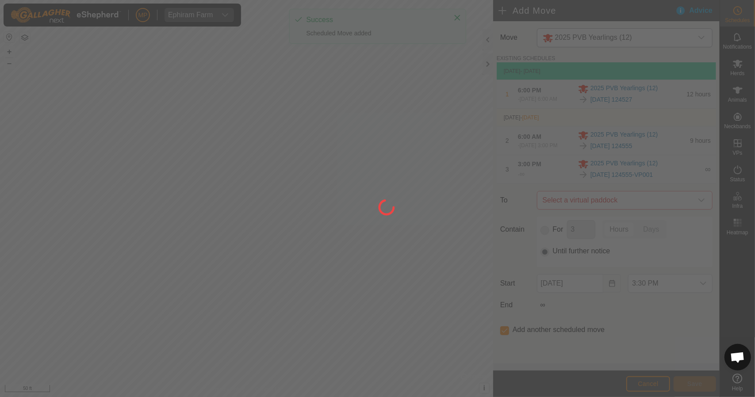
type input "[DATE]"
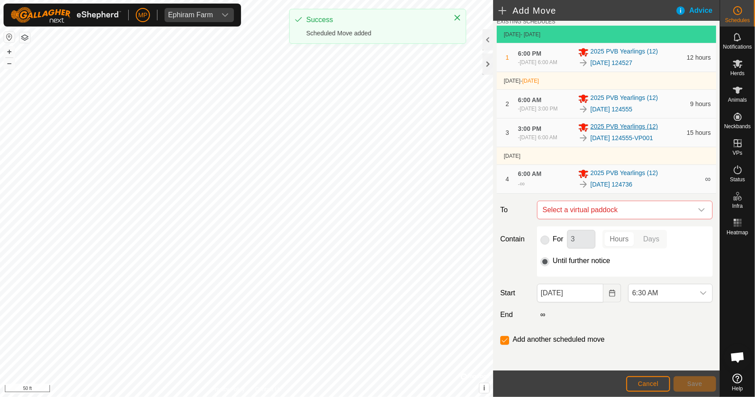
scroll to position [50, 0]
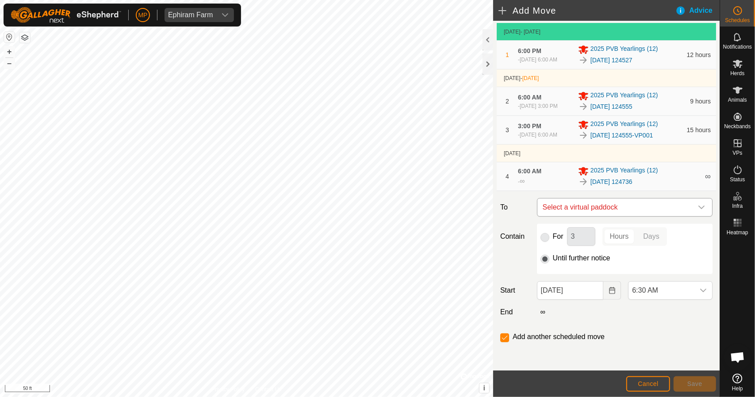
click at [616, 208] on span "Select a virtual paddock" at bounding box center [616, 208] width 154 height 18
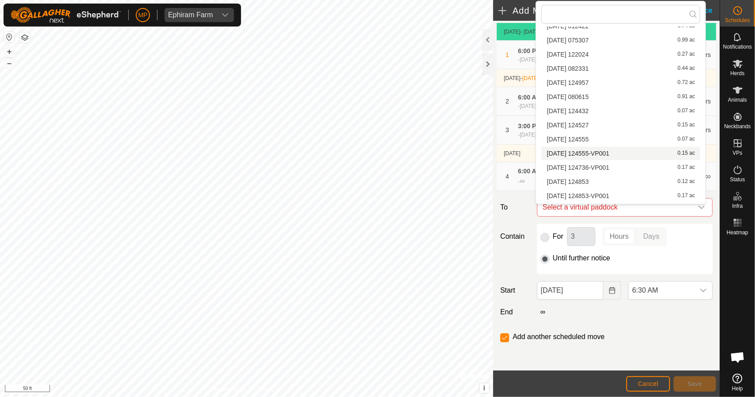
scroll to position [154, 0]
click at [602, 138] on li "[DATE] 124736-VP001 0.17 ac" at bounding box center [621, 140] width 159 height 13
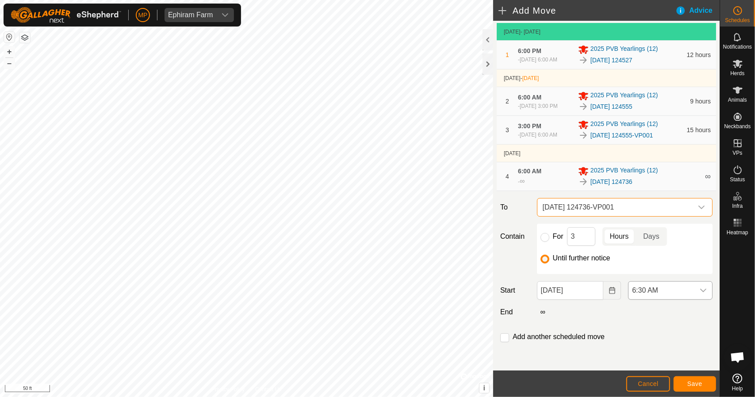
click at [638, 290] on span "6:30 AM" at bounding box center [662, 291] width 66 height 18
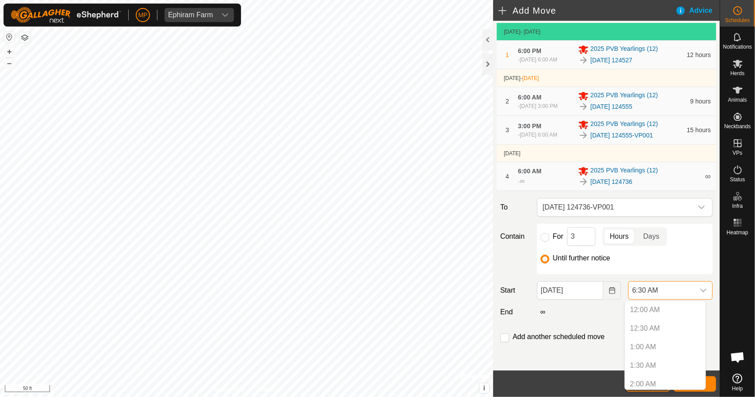
scroll to position [171, 0]
click at [656, 335] on li "3:00 PM" at bounding box center [665, 332] width 81 height 18
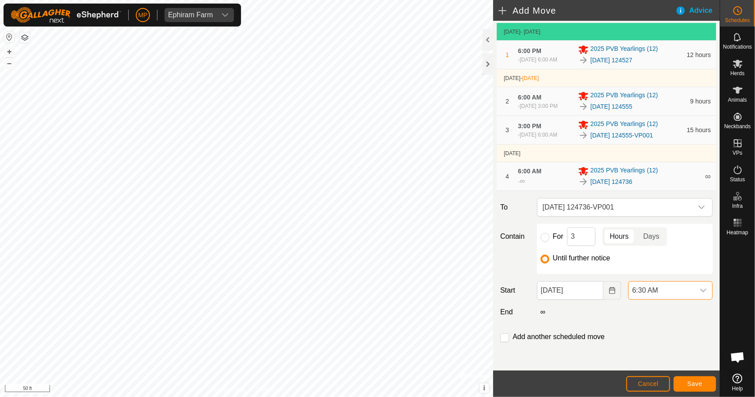
scroll to position [242, 0]
click at [508, 341] on input "checkbox" at bounding box center [504, 338] width 9 height 9
click at [692, 381] on span "Save" at bounding box center [695, 384] width 15 height 7
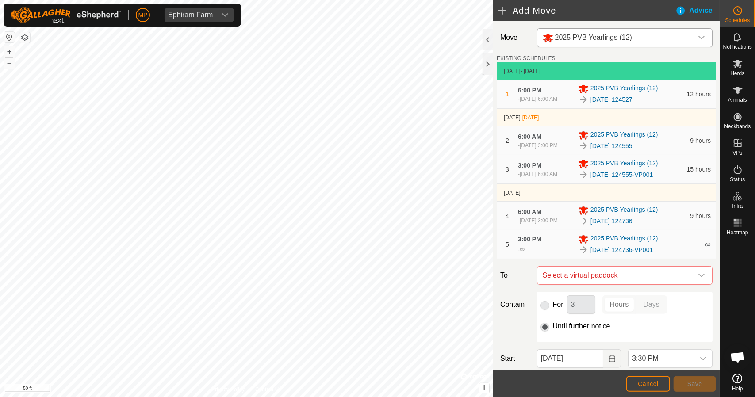
scroll to position [82, 0]
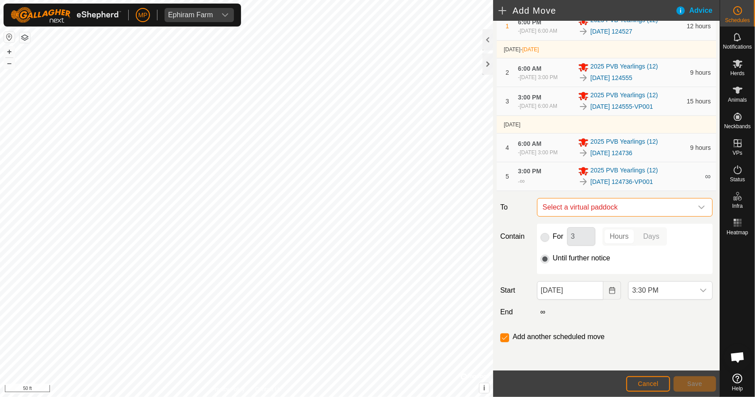
click at [609, 209] on span "Select a virtual paddock" at bounding box center [616, 208] width 154 height 18
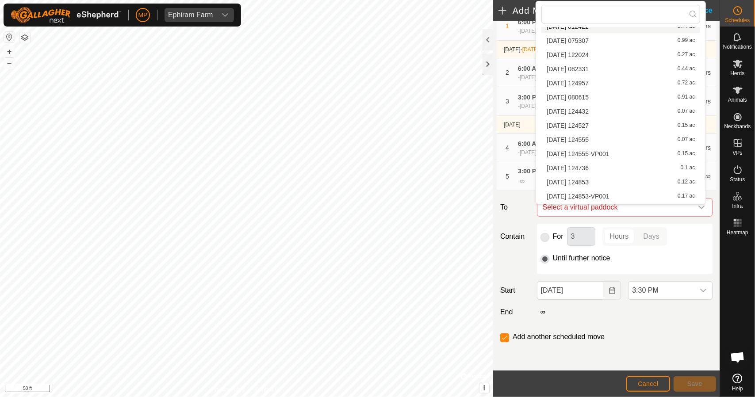
scroll to position [154, 0]
click at [597, 151] on li "[DATE] 124853 0.12 ac" at bounding box center [621, 154] width 159 height 13
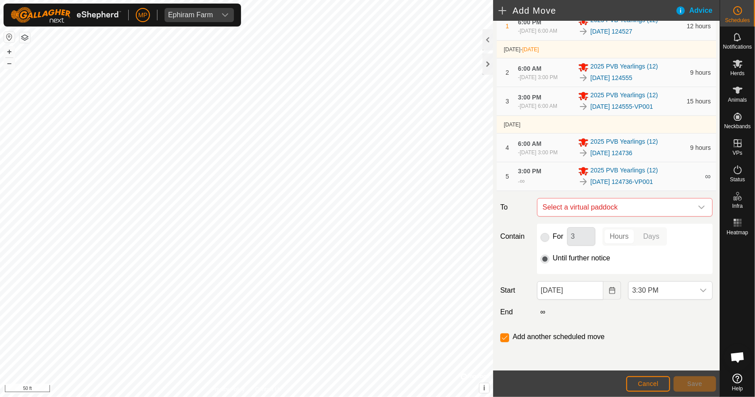
checkbox input "false"
click at [609, 289] on icon "Choose Date" at bounding box center [612, 290] width 7 height 7
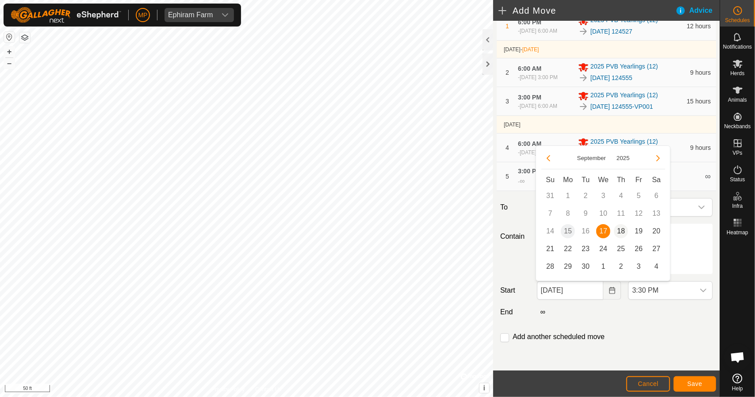
click at [618, 233] on span "18" at bounding box center [621, 231] width 14 height 14
type input "[DATE]"
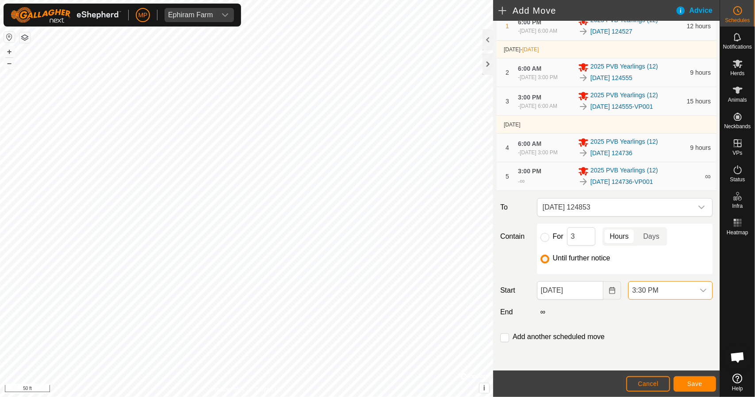
click at [642, 293] on span "3:30 PM" at bounding box center [662, 291] width 66 height 18
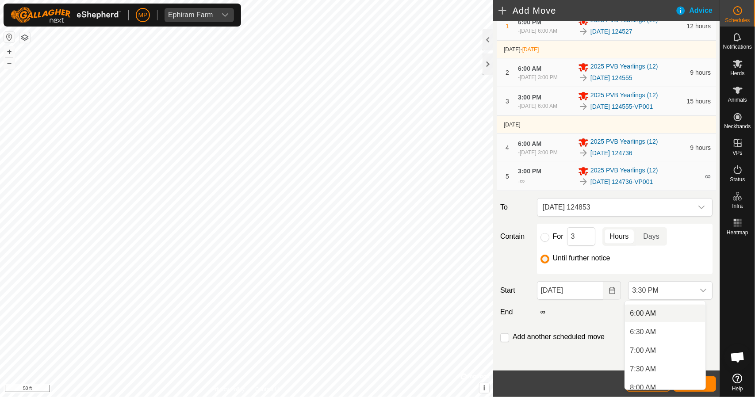
click at [659, 318] on li "6:00 AM" at bounding box center [665, 314] width 81 height 18
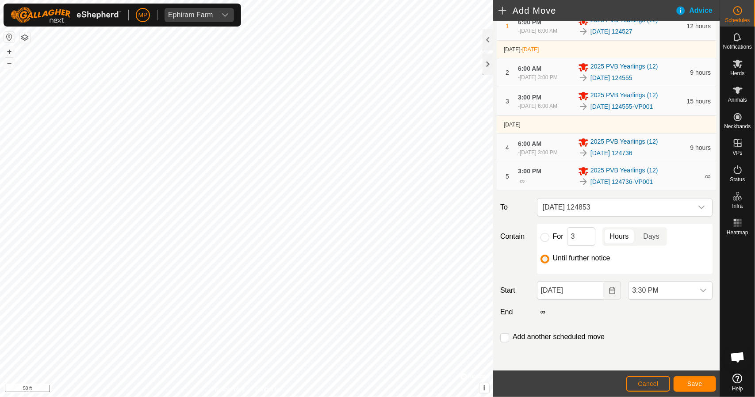
scroll to position [505, 0]
click at [505, 339] on input "checkbox" at bounding box center [504, 338] width 9 height 9
checkbox input "true"
click at [696, 382] on span "Save" at bounding box center [695, 384] width 15 height 7
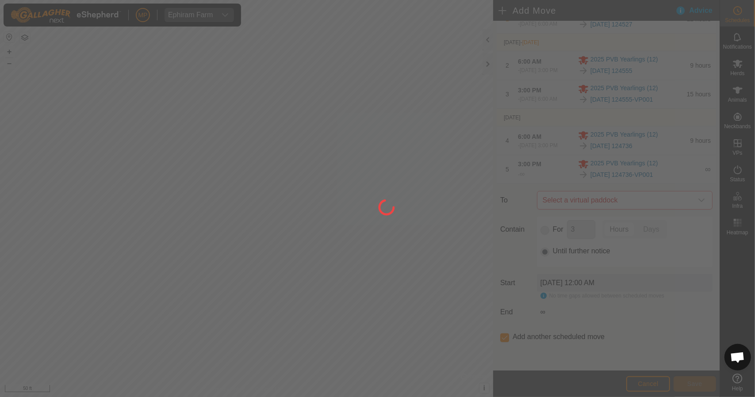
scroll to position [0, 0]
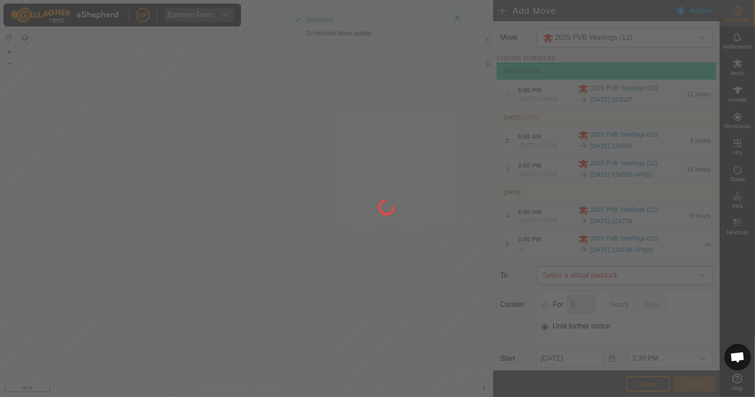
type input "[DATE]"
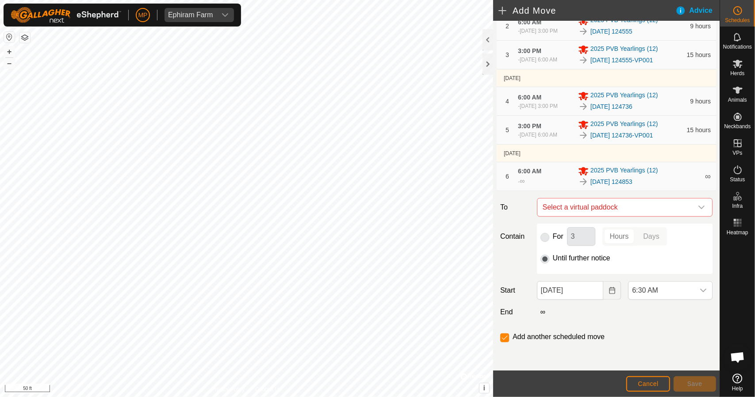
scroll to position [116, 0]
click at [613, 216] on span "Select a virtual paddock" at bounding box center [616, 208] width 154 height 18
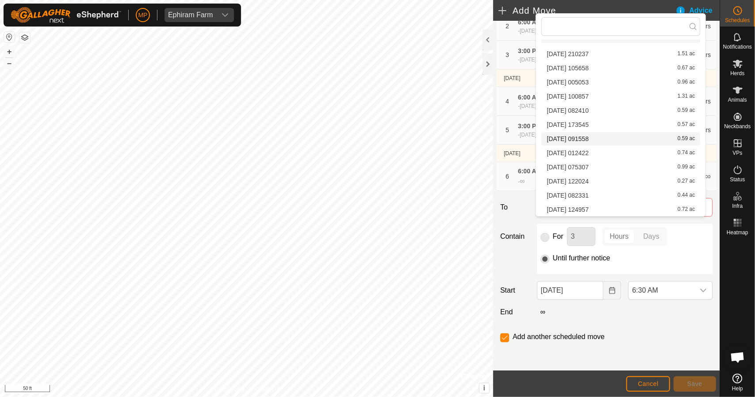
scroll to position [154, 0]
click at [608, 181] on li "[DATE] 124853-VP001 0.17 ac" at bounding box center [621, 181] width 159 height 13
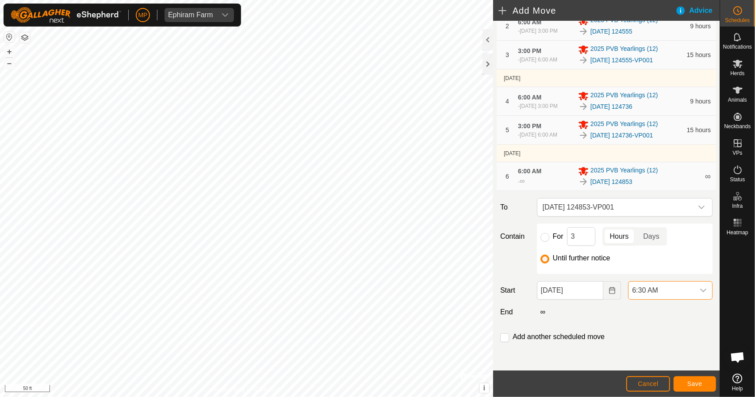
click at [634, 300] on span "6:30 AM" at bounding box center [662, 291] width 66 height 18
click at [652, 277] on li "3:00 PM" at bounding box center [665, 277] width 81 height 18
click at [505, 343] on input "checkbox" at bounding box center [504, 338] width 9 height 9
click at [637, 216] on span "[DATE] 124853-VP001" at bounding box center [616, 208] width 154 height 18
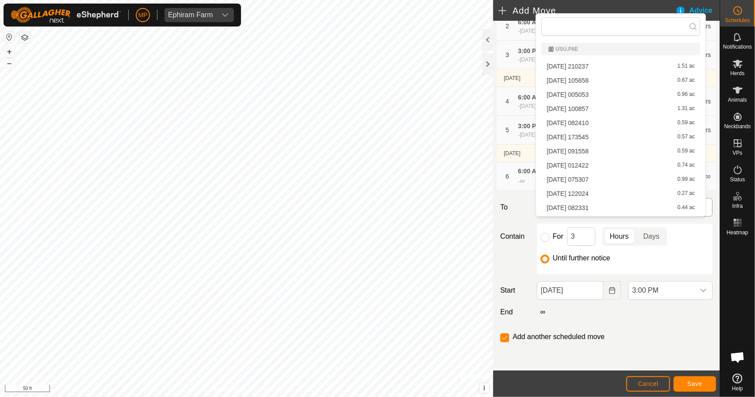
scroll to position [126, 0]
click at [639, 208] on li "[DATE] 124853-VP001 0.17 ac" at bounding box center [621, 209] width 159 height 13
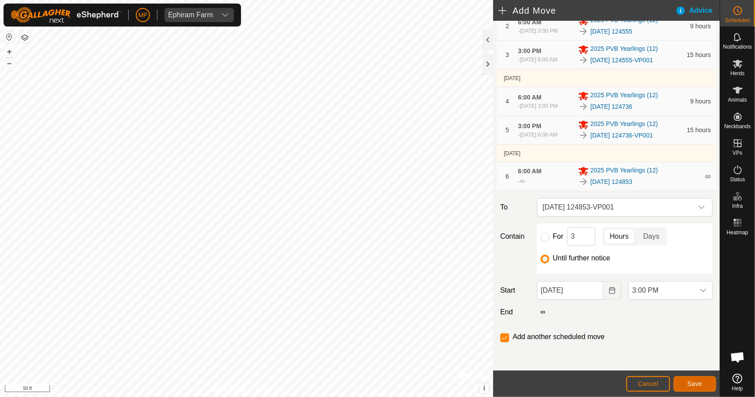
click at [681, 383] on button "Save" at bounding box center [695, 384] width 42 height 15
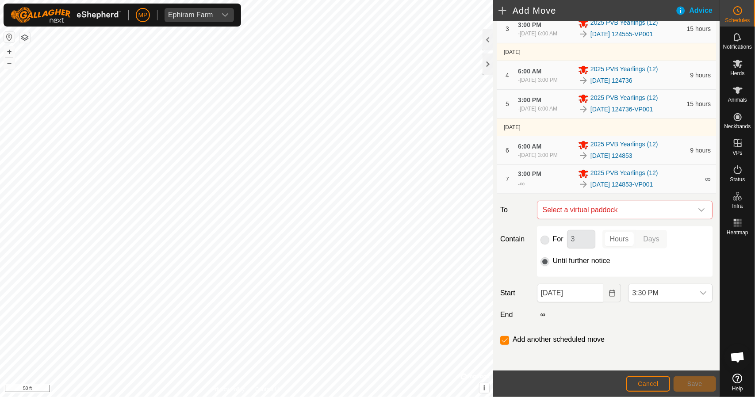
scroll to position [165, 0]
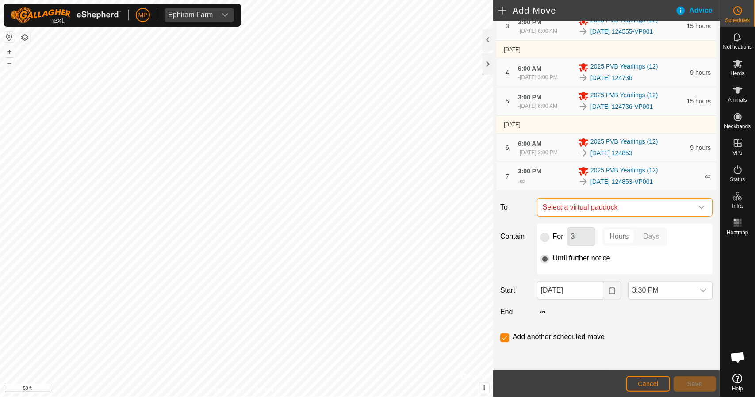
click at [591, 208] on span "Select a virtual paddock" at bounding box center [616, 208] width 154 height 18
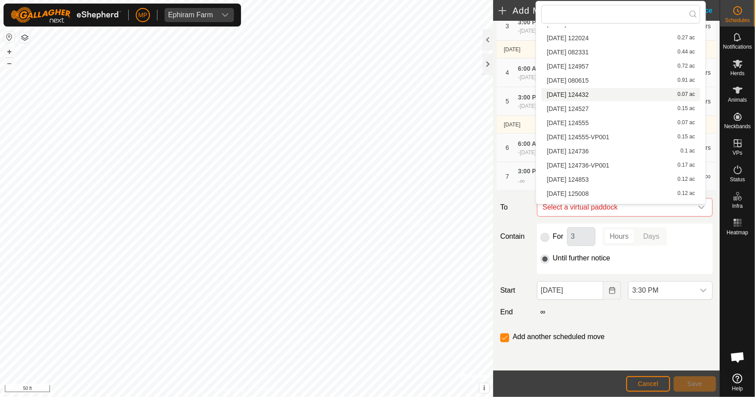
scroll to position [145, 0]
click at [593, 191] on li "[DATE] 125008 0.12 ac" at bounding box center [621, 191] width 159 height 13
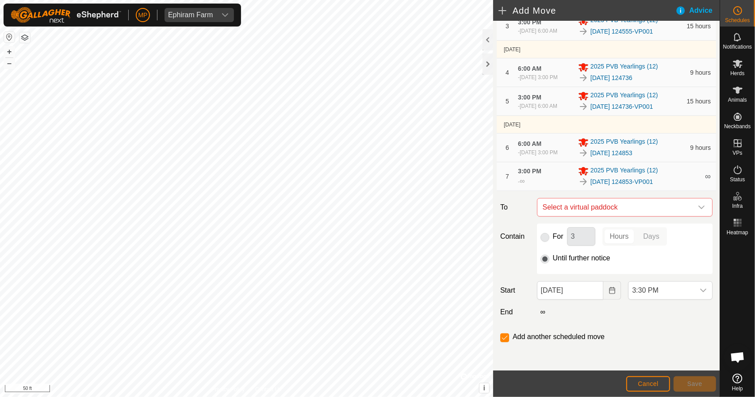
checkbox input "false"
click at [544, 254] on p-radiobutton at bounding box center [545, 258] width 9 height 11
click at [604, 292] on button "Choose Date" at bounding box center [613, 290] width 18 height 19
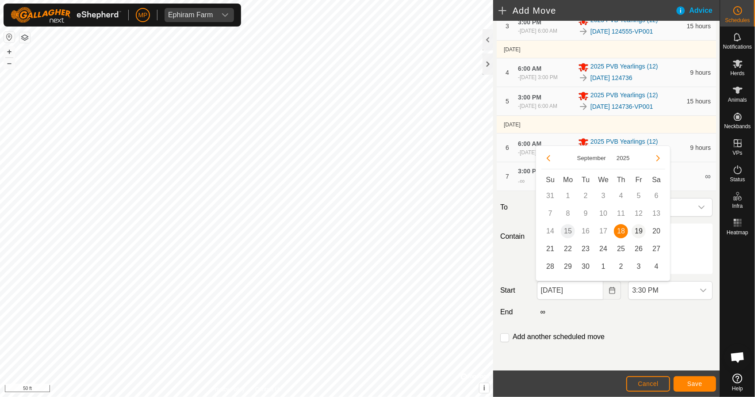
click at [639, 231] on span "19" at bounding box center [639, 231] width 14 height 14
type input "[DATE]"
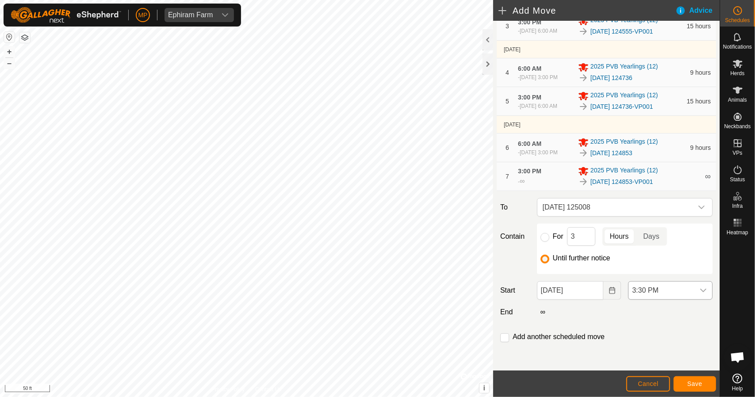
click at [681, 287] on span "3:30 PM" at bounding box center [662, 291] width 66 height 18
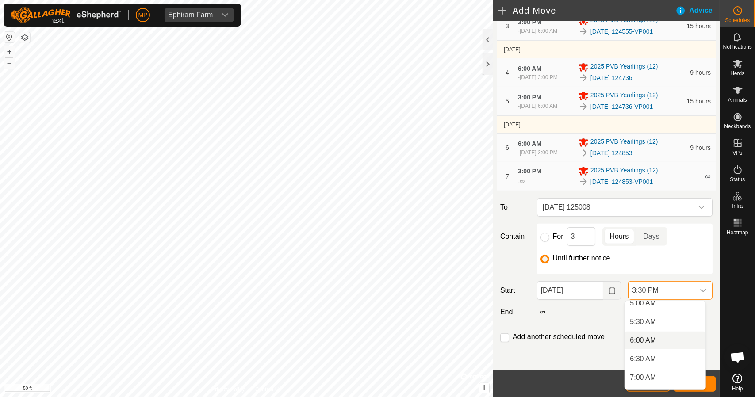
click at [657, 342] on li "6:00 AM" at bounding box center [665, 341] width 81 height 18
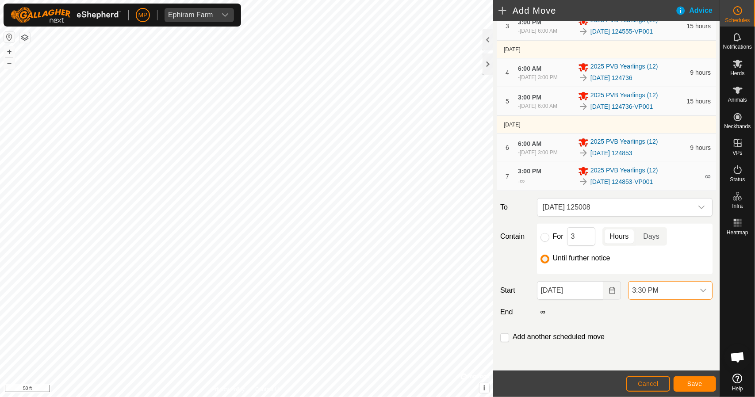
scroll to position [505, 0]
click at [504, 341] on input "checkbox" at bounding box center [504, 338] width 9 height 9
checkbox input "true"
click at [702, 387] on span "Save" at bounding box center [695, 384] width 15 height 7
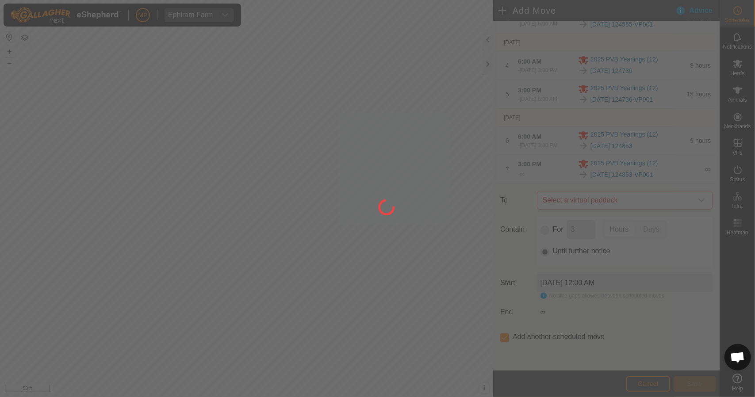
scroll to position [0, 0]
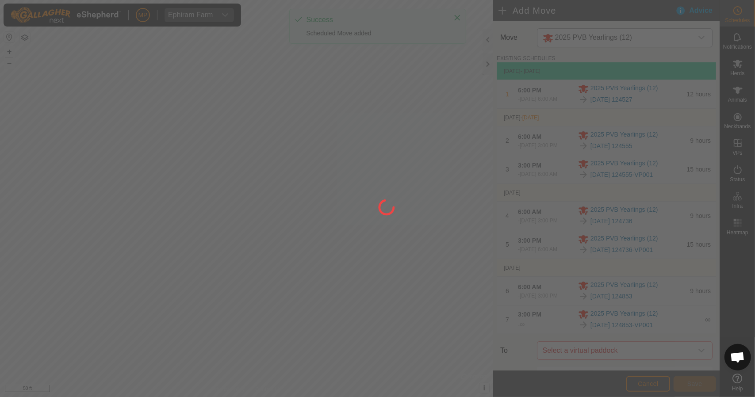
type input "[DATE]"
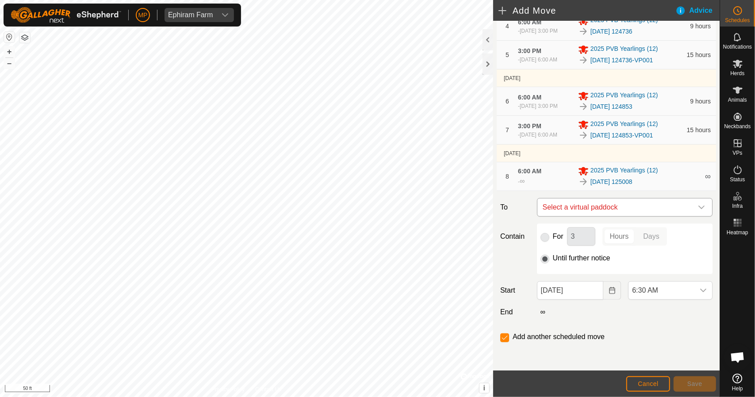
scroll to position [216, 0]
click at [616, 210] on span "Select a virtual paddock" at bounding box center [616, 208] width 154 height 18
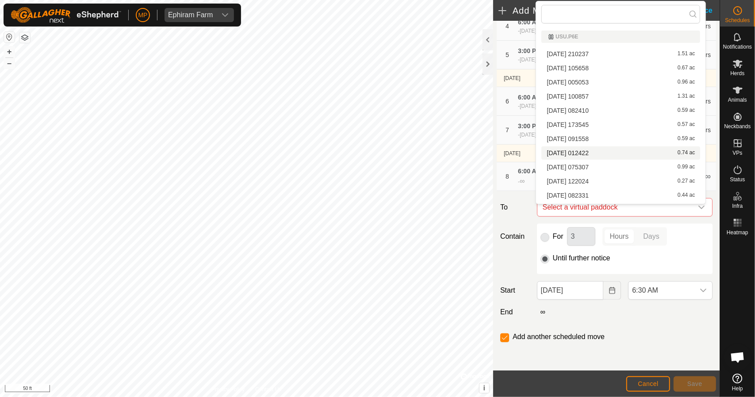
scroll to position [154, 0]
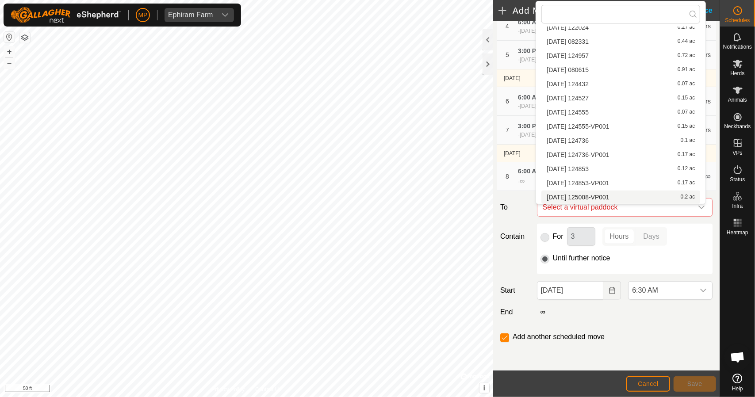
click at [604, 198] on li "[DATE] 125008-VP001 0.2 ac" at bounding box center [621, 197] width 159 height 13
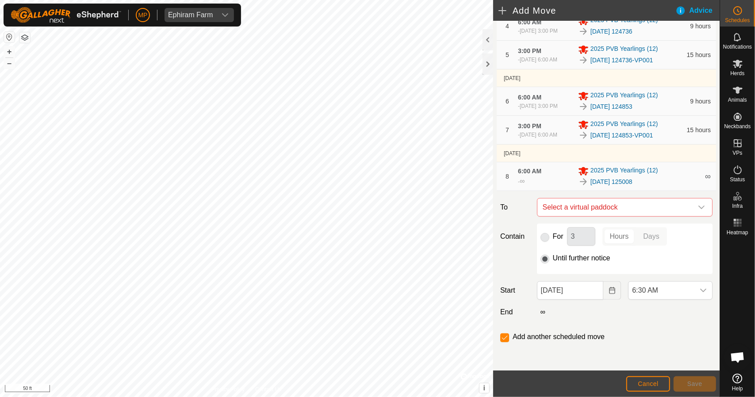
checkbox input "false"
click at [640, 290] on span "6:30 AM" at bounding box center [662, 291] width 66 height 18
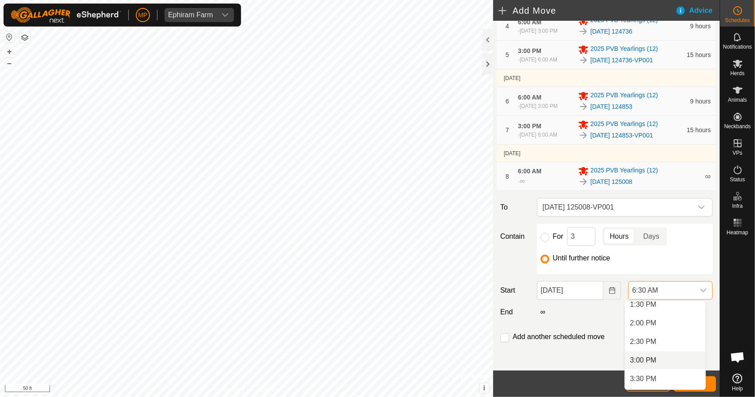
click at [652, 364] on li "3:00 PM" at bounding box center [665, 361] width 81 height 18
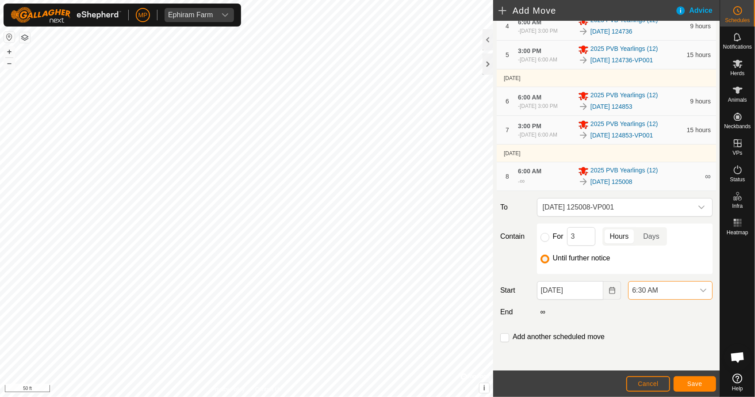
scroll to position [242, 0]
click at [698, 382] on span "Save" at bounding box center [695, 384] width 15 height 7
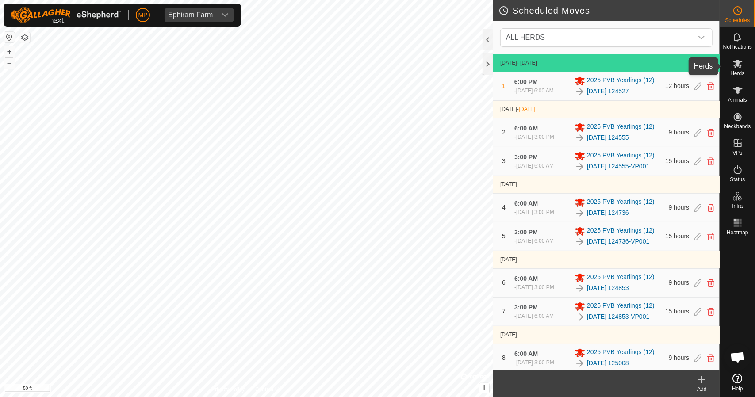
click at [730, 65] on es-mob-svg-icon at bounding box center [738, 64] width 16 height 14
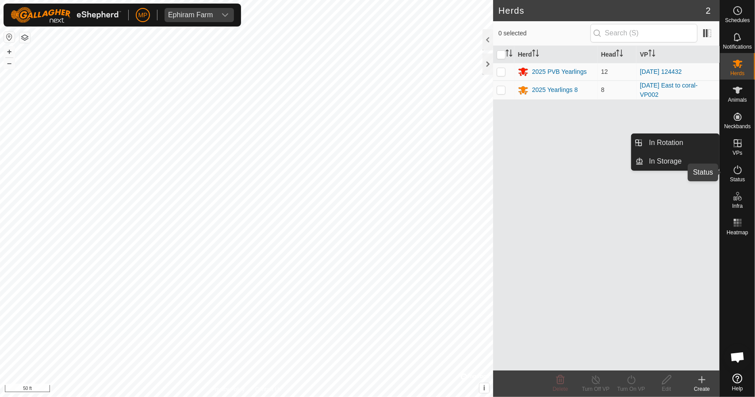
drag, startPoint x: 743, startPoint y: 133, endPoint x: 738, endPoint y: 169, distance: 36.1
click at [743, 167] on icon at bounding box center [738, 170] width 11 height 11
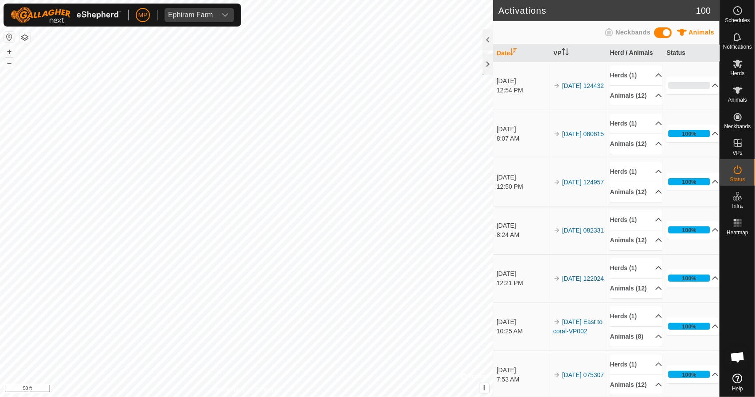
click at [738, 169] on icon at bounding box center [738, 170] width 11 height 11
click at [704, 90] on p-accordion-header "0%" at bounding box center [693, 86] width 52 height 18
